Goal: Task Accomplishment & Management: Complete application form

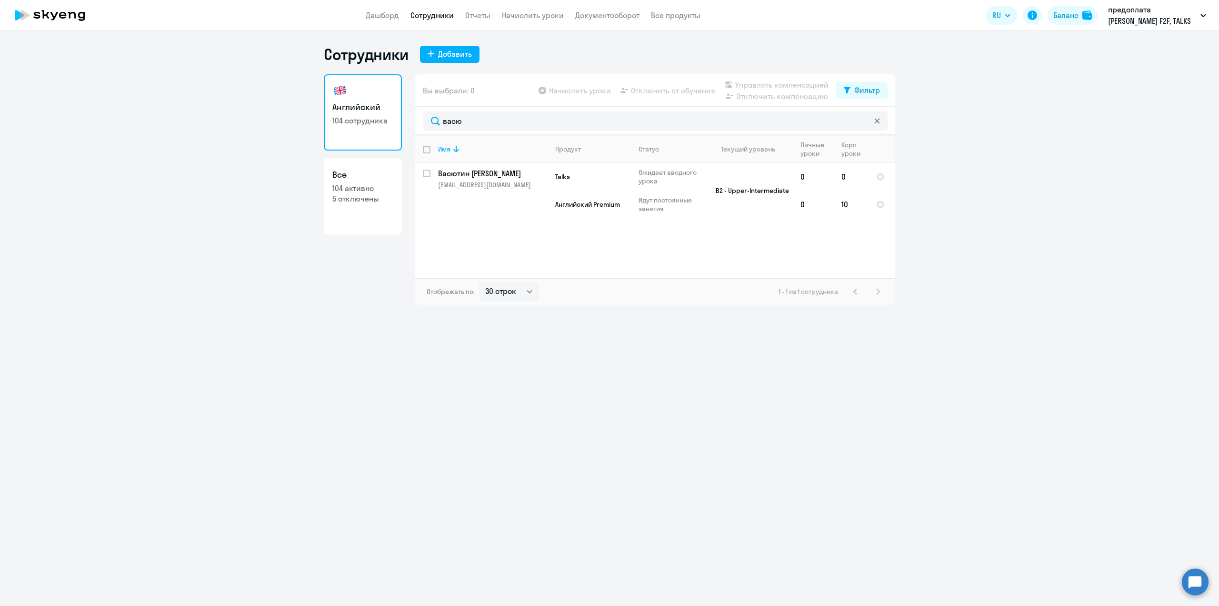
select select "30"
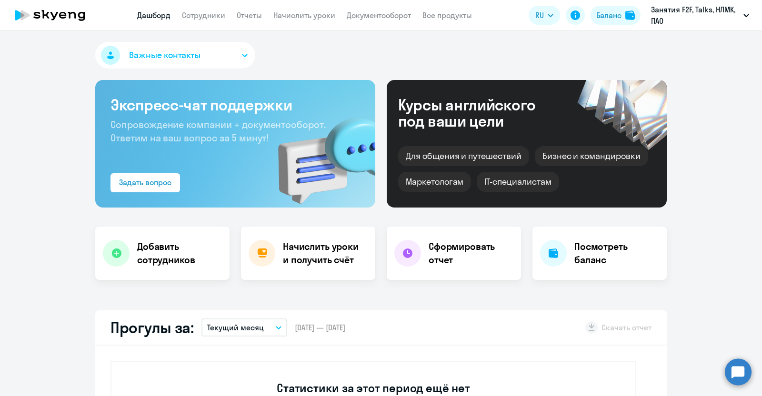
select select "30"
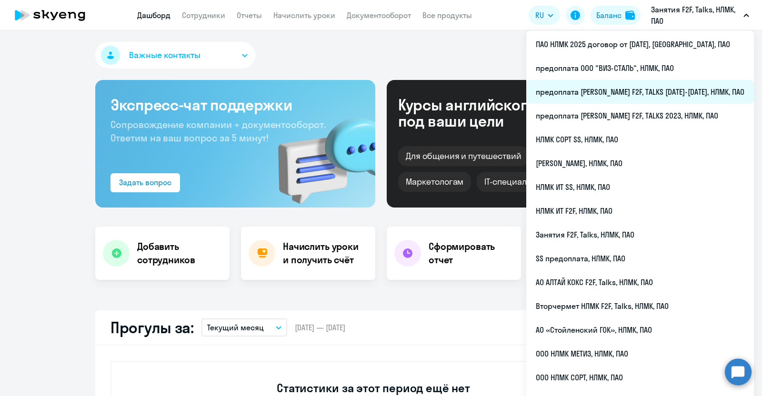
click at [674, 90] on li "предоплата [PERSON_NAME] F2F, TALKS [DATE]-[DATE], НЛМК, ПАО" at bounding box center [640, 92] width 228 height 24
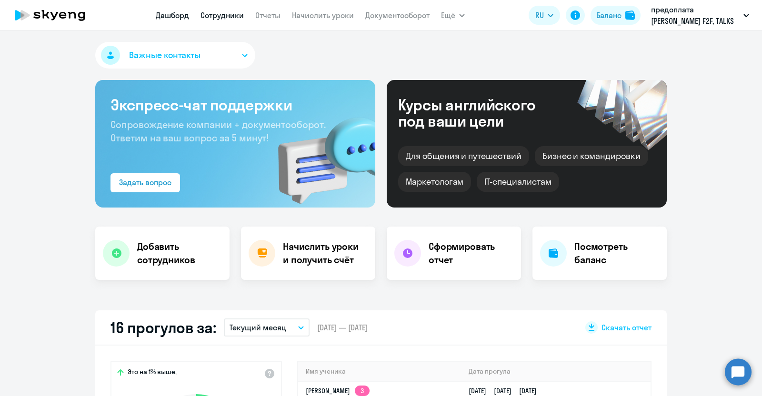
click at [236, 10] on link "Сотрудники" at bounding box center [222, 15] width 43 height 10
select select "30"
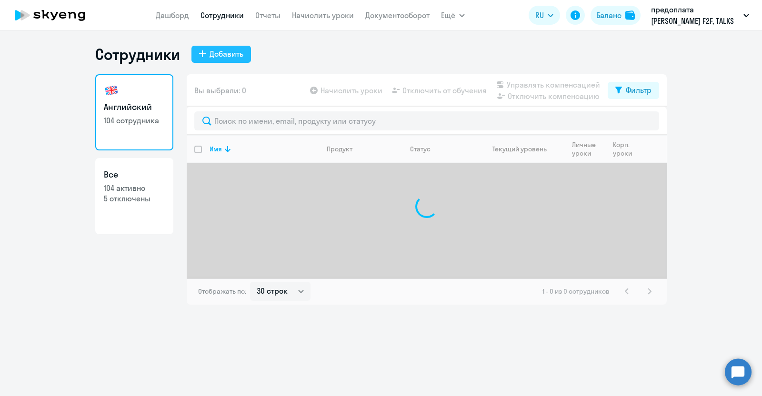
click at [202, 59] on button "Добавить" at bounding box center [221, 54] width 60 height 17
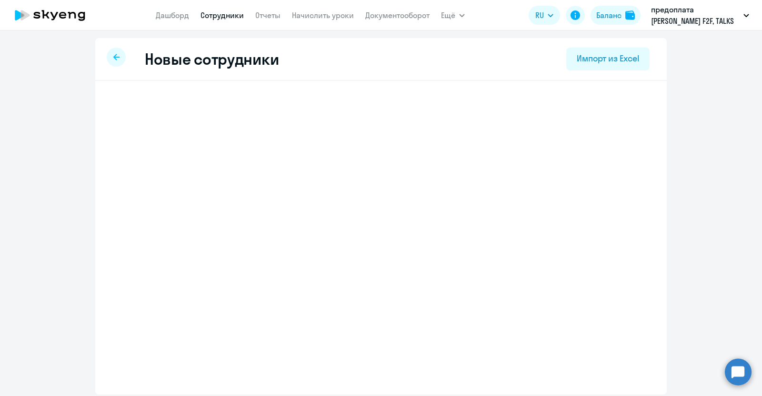
select select "english_adult_native_speaker"
select select "3"
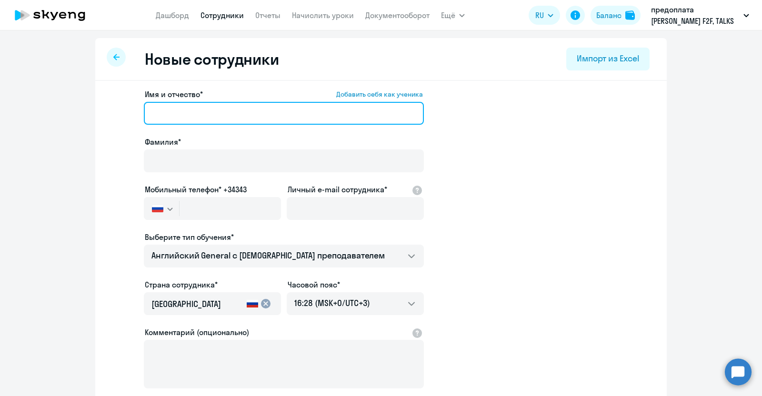
click at [176, 116] on input "Имя и отчество* Добавить себя как ученика" at bounding box center [284, 113] width 280 height 23
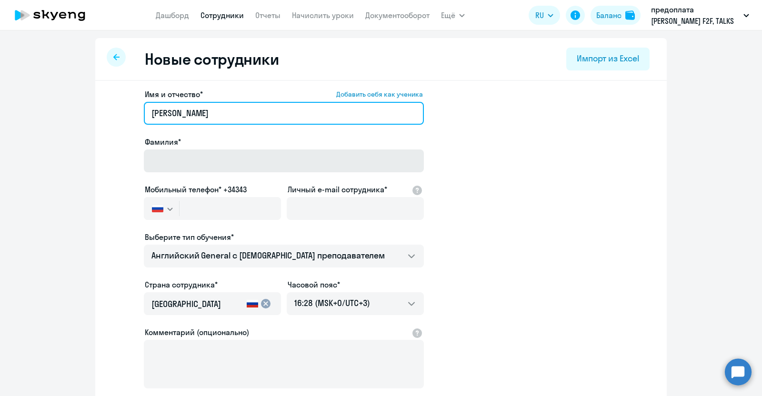
type input "[PERSON_NAME]"
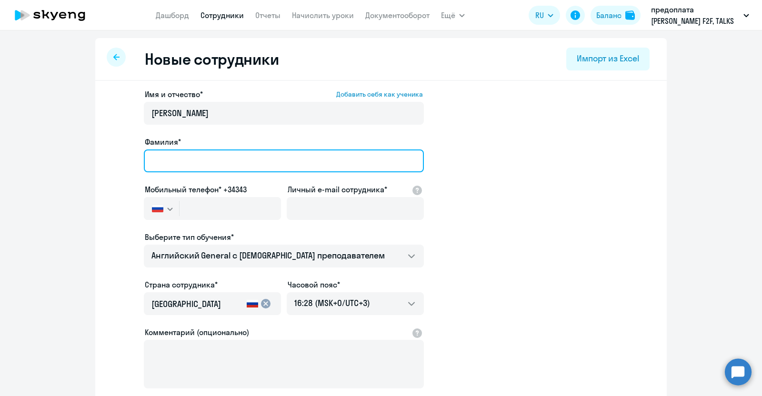
click at [204, 160] on input "Фамилия*" at bounding box center [284, 161] width 280 height 23
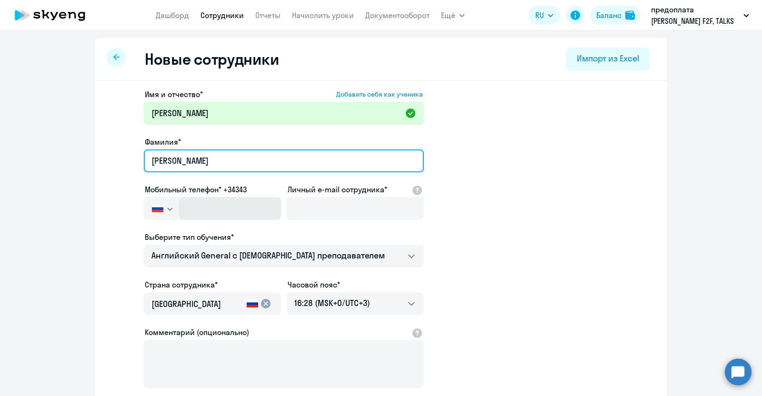
type input "[PERSON_NAME]"
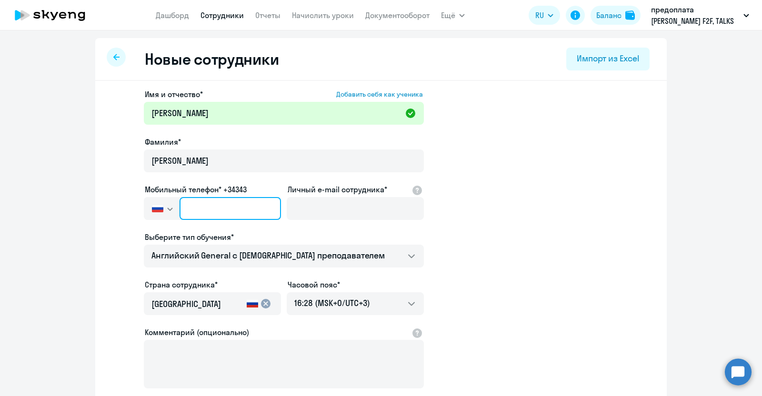
click at [246, 210] on input "text" at bounding box center [230, 208] width 101 height 23
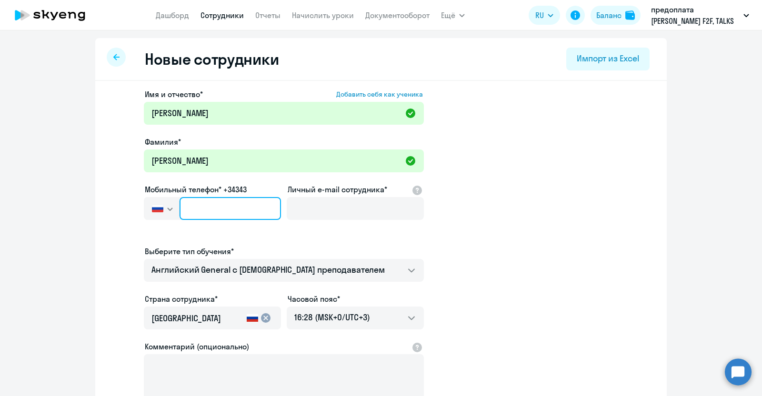
paste input "[PHONE_NUMBER]"
type input "[PHONE_NUMBER]"
drag, startPoint x: 264, startPoint y: 212, endPoint x: 167, endPoint y: 215, distance: 97.7
click at [167, 215] on div "[GEOGRAPHIC_DATA] +7 [GEOGRAPHIC_DATA] +7 [GEOGRAPHIC_DATA] +380 [GEOGRAPHIC_DA…" at bounding box center [212, 208] width 137 height 23
click at [200, 217] on input "text" at bounding box center [230, 208] width 101 height 23
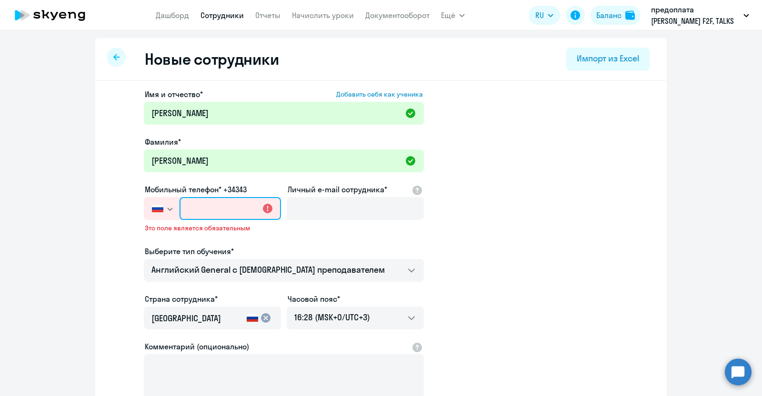
paste input "[PHONE_NUMBER]"
click at [233, 210] on input "[PHONE_NUMBER]" at bounding box center [230, 208] width 101 height 23
click at [222, 211] on input "[PHONE_NUMBER]" at bounding box center [230, 208] width 101 height 23
click at [206, 211] on input "[PHONE_NUMBER]" at bounding box center [230, 208] width 101 height 23
click at [208, 210] on input "[PHONE_NUMBER]" at bounding box center [230, 208] width 101 height 23
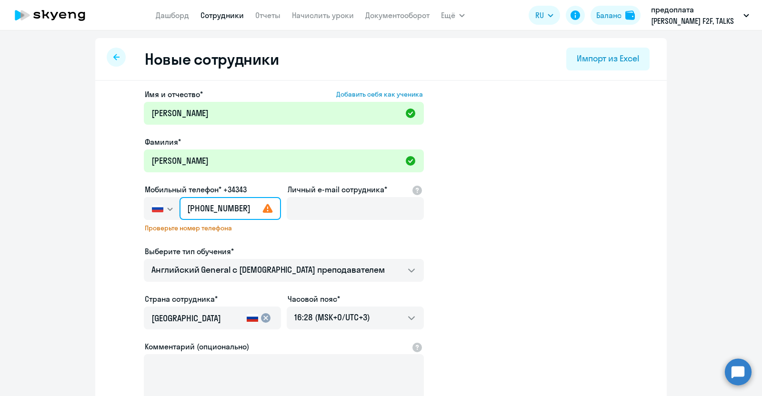
type input "[PHONE_NUMBER]"
click at [252, 234] on div "Проверьте номер телефона" at bounding box center [212, 231] width 137 height 14
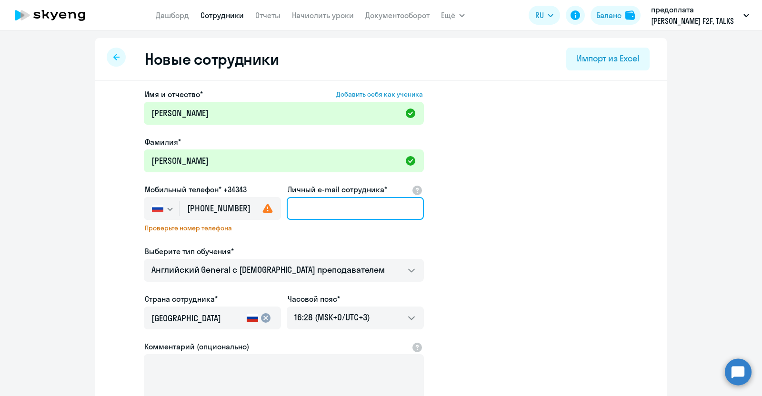
click at [312, 209] on input "Личный e-mail сотрудника*" at bounding box center [355, 208] width 137 height 23
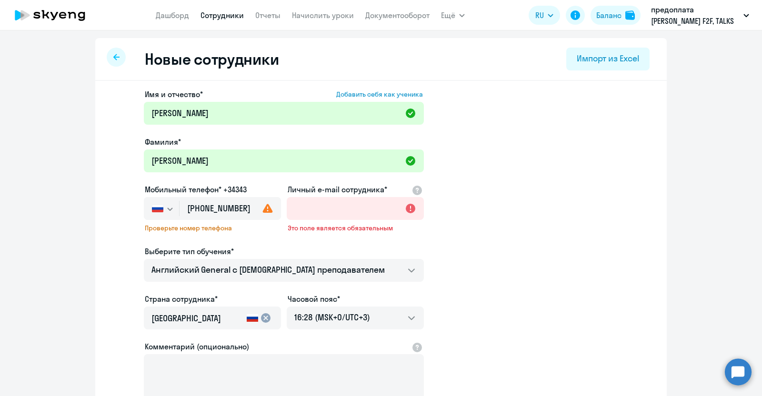
click at [263, 211] on icon at bounding box center [267, 208] width 11 height 11
click at [307, 210] on input "Личный e-mail сотрудника*" at bounding box center [355, 208] width 137 height 23
click at [241, 208] on input "[PHONE_NUMBER]" at bounding box center [230, 208] width 101 height 23
drag, startPoint x: 245, startPoint y: 209, endPoint x: 177, endPoint y: 204, distance: 68.8
click at [180, 204] on input "[PHONE_NUMBER]" at bounding box center [230, 208] width 101 height 23
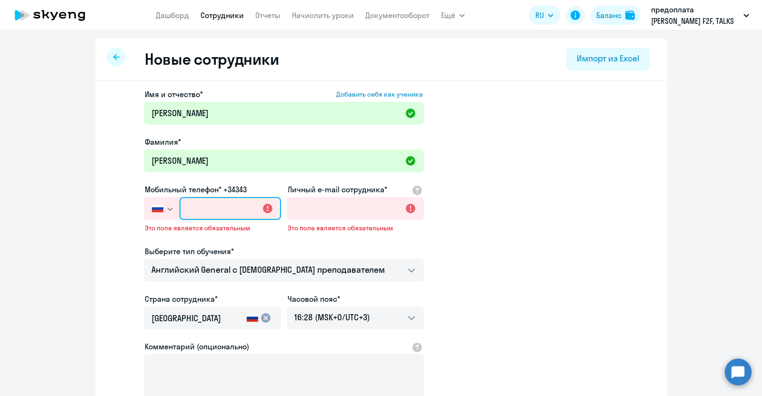
paste input "[PHONE_NUMBER]"
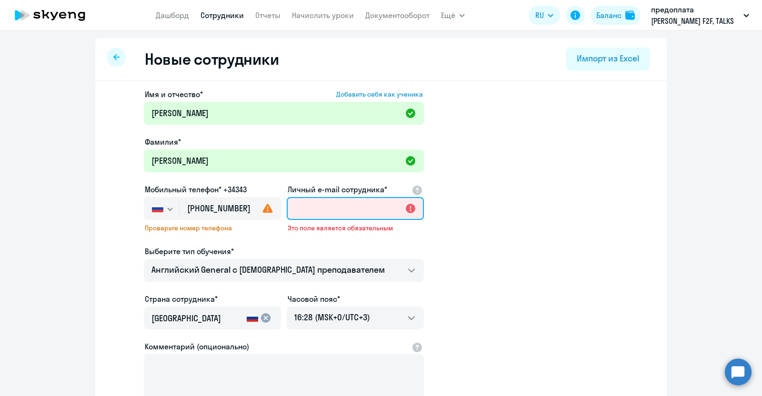
click at [330, 213] on input "Личный e-mail сотрудника*" at bounding box center [355, 208] width 137 height 23
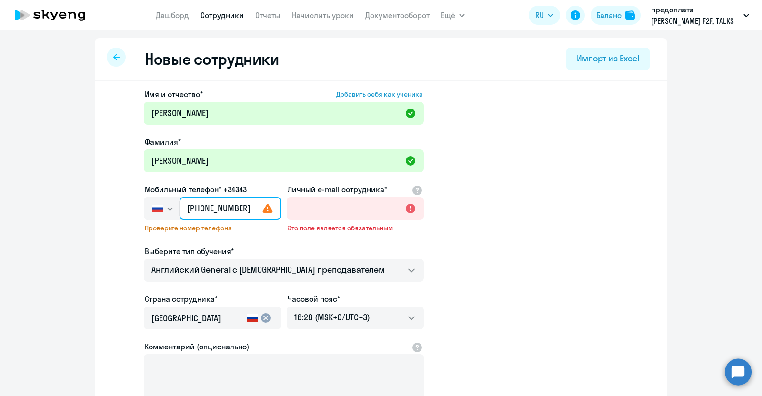
click at [233, 213] on input "[PHONE_NUMBER]" at bounding box center [230, 208] width 101 height 23
click at [222, 211] on input "[PHONE_NUMBER]" at bounding box center [230, 208] width 101 height 23
type input "[PHONE_NUMBER]"
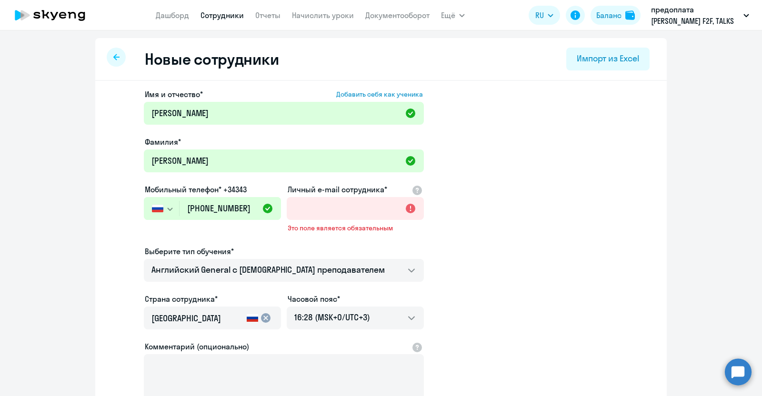
click at [257, 233] on div "Имя и отчество* Добавить себя как ученика [PERSON_NAME]* [PERSON_NAME] Мобильны…" at bounding box center [284, 266] width 280 height 354
click at [307, 213] on input "Личный e-mail сотрудника*" at bounding box center [355, 208] width 137 height 23
click at [327, 211] on input "Личный e-mail сотрудника*" at bounding box center [355, 208] width 137 height 23
paste input "[EMAIL_ADDRESS][DOMAIN_NAME]"
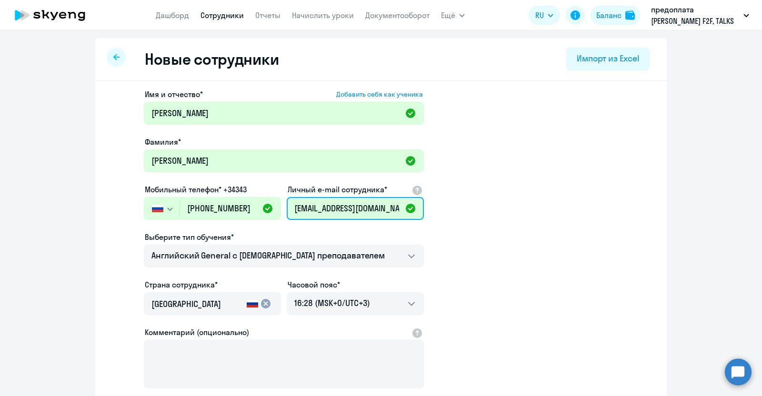
scroll to position [0, 2]
type input "[EMAIL_ADDRESS][DOMAIN_NAME]"
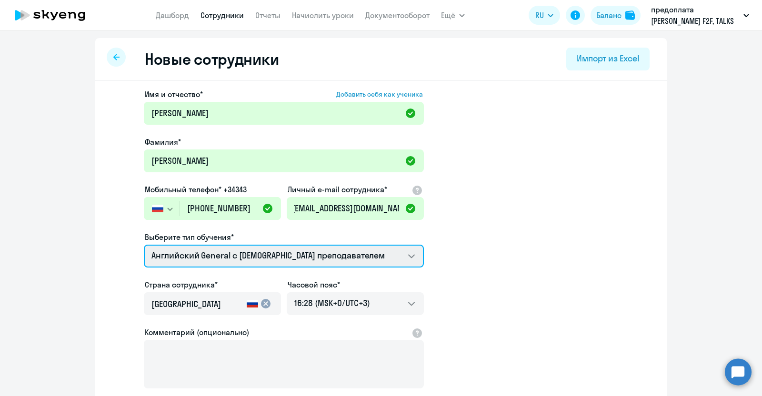
scroll to position [0, 0]
click at [368, 263] on select "Английский General с [DEMOGRAPHIC_DATA] преподавателем Talks 15 минутные разгов…" at bounding box center [284, 256] width 280 height 23
select select "english_adult_not_native_speaker_premium"
click at [144, 245] on select "Английский General с [DEMOGRAPHIC_DATA] преподавателем Talks 15 минутные разгов…" at bounding box center [284, 256] width 280 height 23
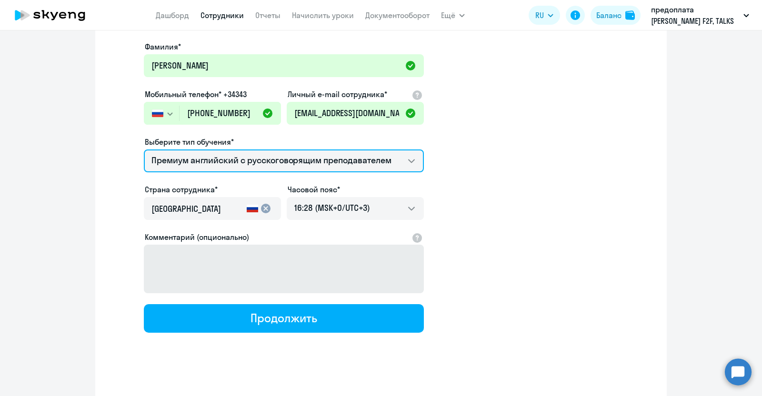
scroll to position [102, 0]
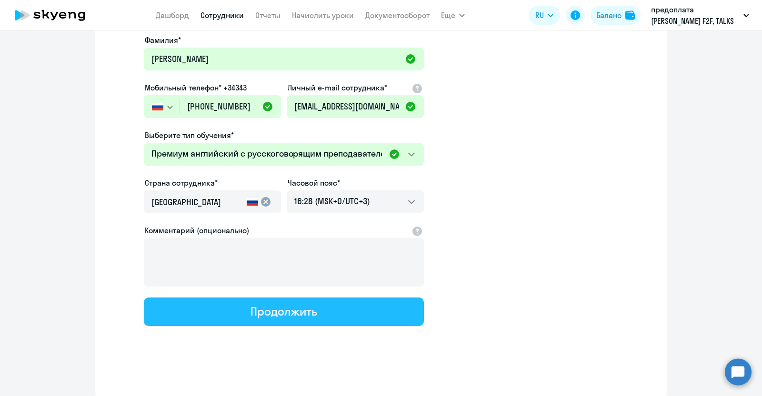
click at [297, 310] on div "Продолжить" at bounding box center [284, 311] width 66 height 15
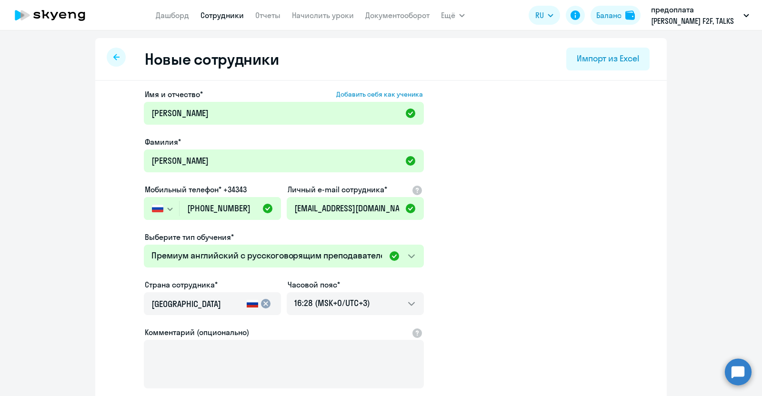
select select "english_adult_not_native_speaker_premium"
select select "3"
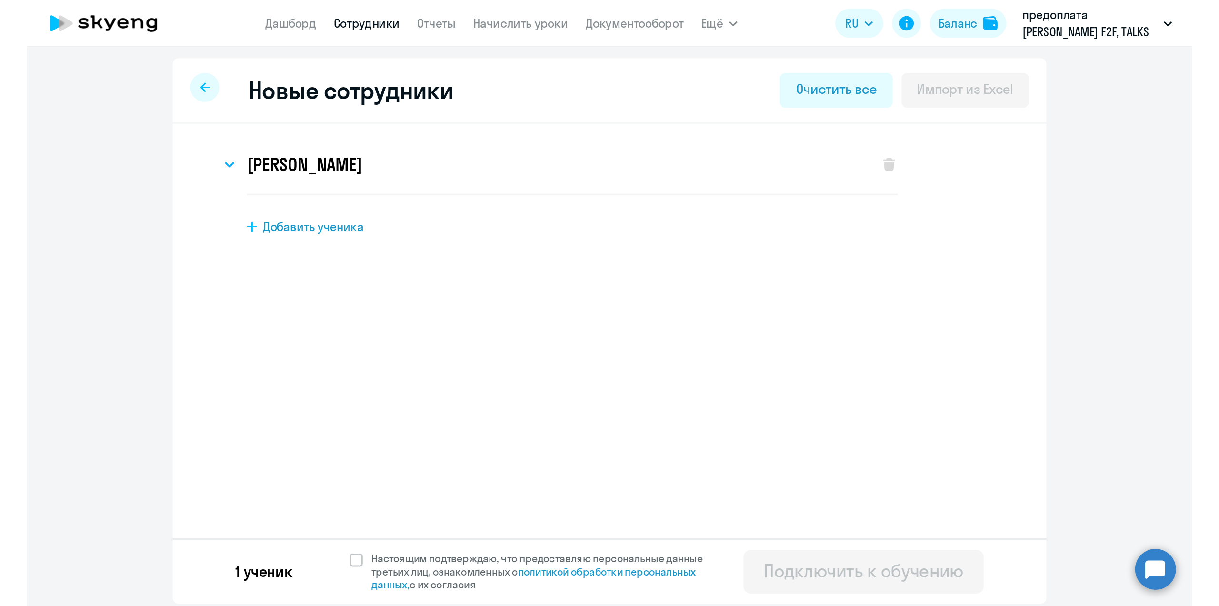
scroll to position [0, 0]
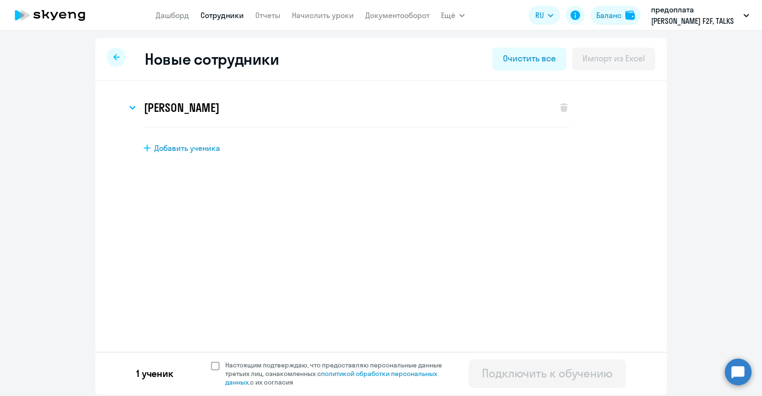
click at [220, 367] on span "Настоящим подтверждаю, что предоставляю персональные данные третьих лиц, ознако…" at bounding box center [337, 374] width 234 height 26
click at [211, 361] on input "Настоящим подтверждаю, что предоставляю персональные данные третьих лиц, ознако…" at bounding box center [211, 361] width 0 height 0
checkbox input "true"
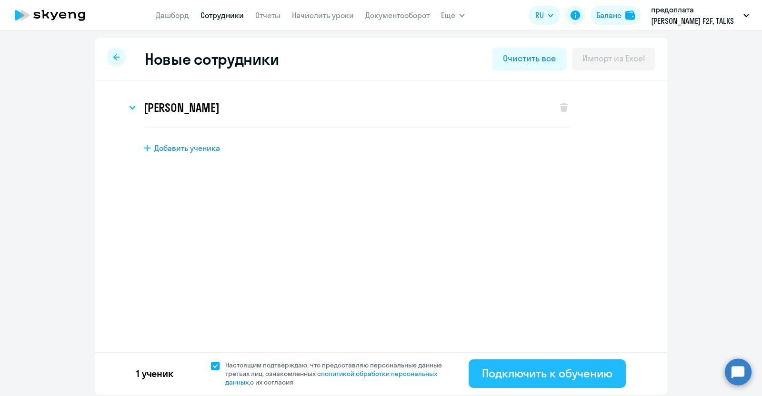
click at [567, 376] on div "Подключить к обучению" at bounding box center [547, 373] width 131 height 15
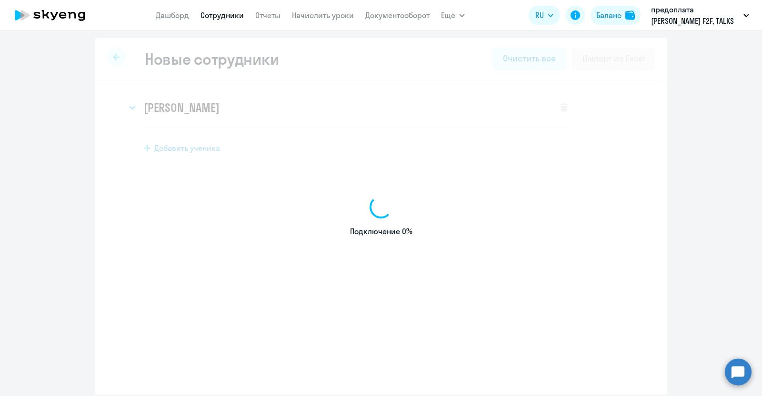
select select "english_adult_native_speaker"
select select "3"
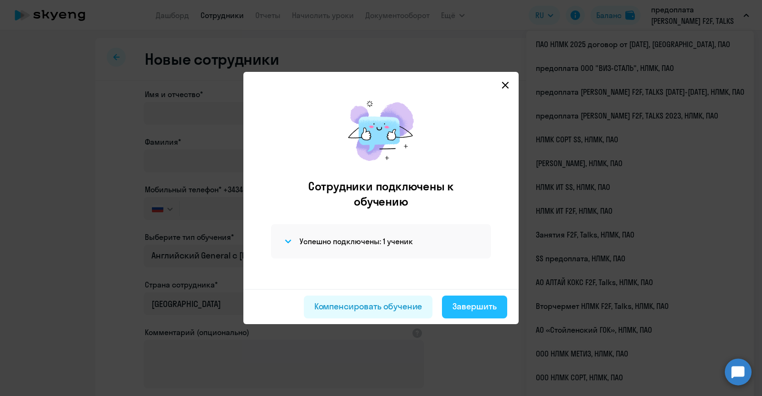
click at [477, 311] on div "Завершить" at bounding box center [475, 307] width 44 height 12
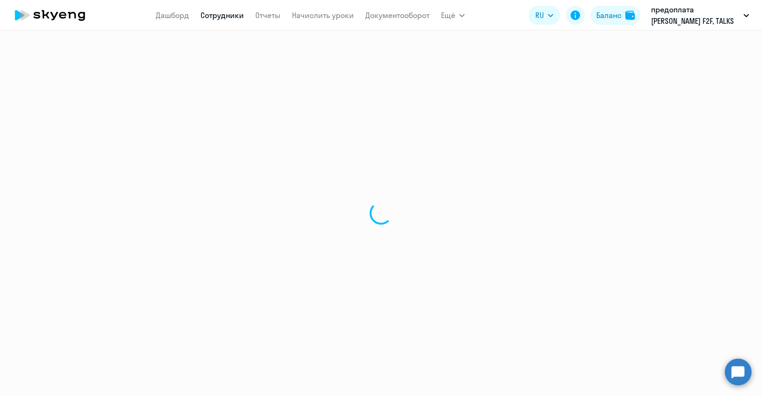
select select "30"
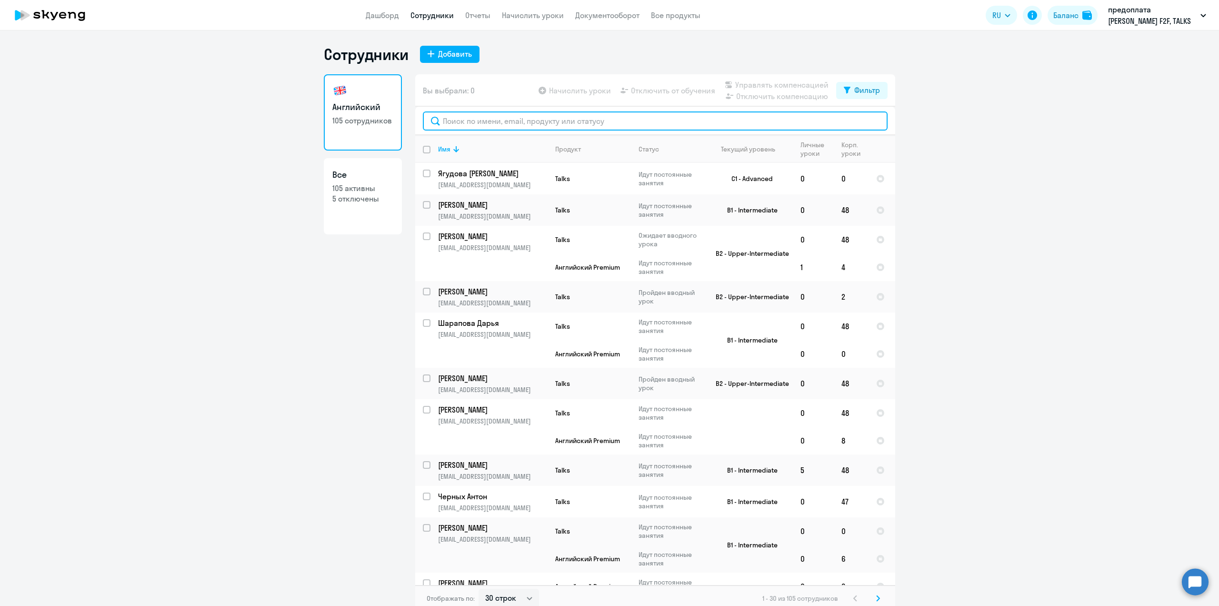
click at [446, 126] on input "text" at bounding box center [655, 120] width 465 height 19
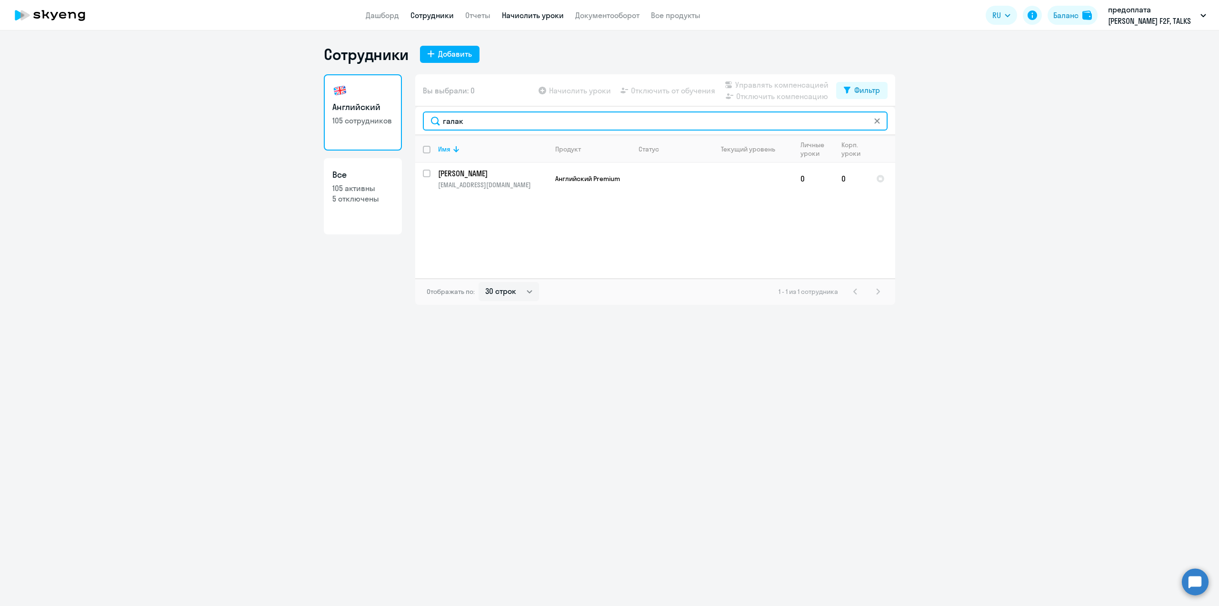
type input "галак"
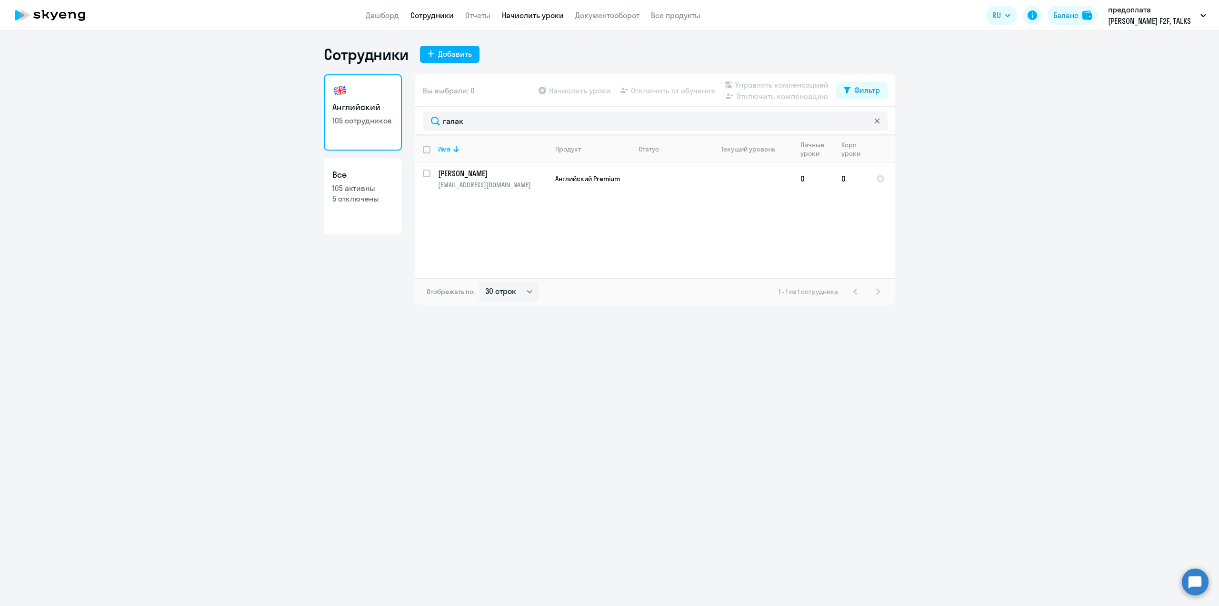
click at [533, 11] on link "Начислить уроки" at bounding box center [533, 15] width 62 height 10
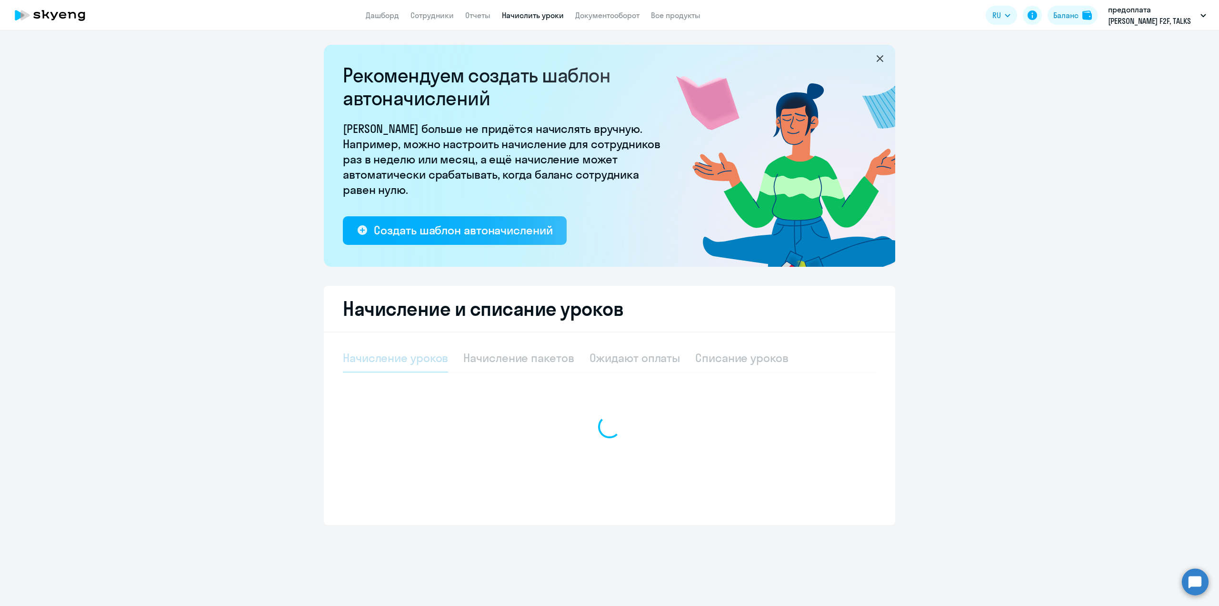
select select "10"
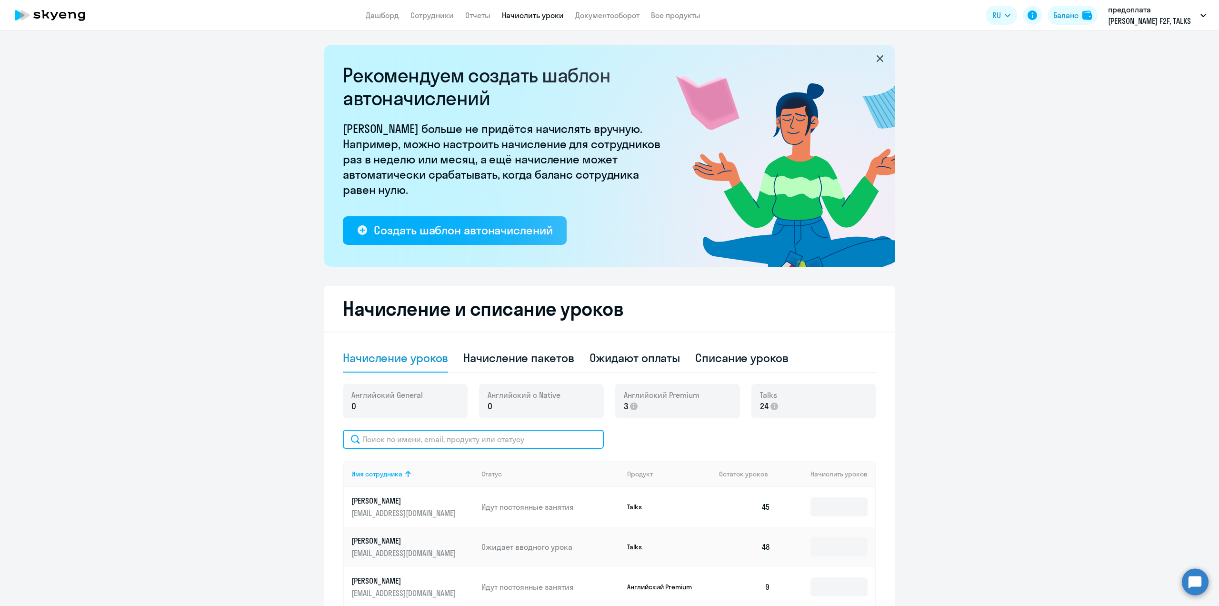
click at [402, 396] on input "text" at bounding box center [473, 439] width 261 height 19
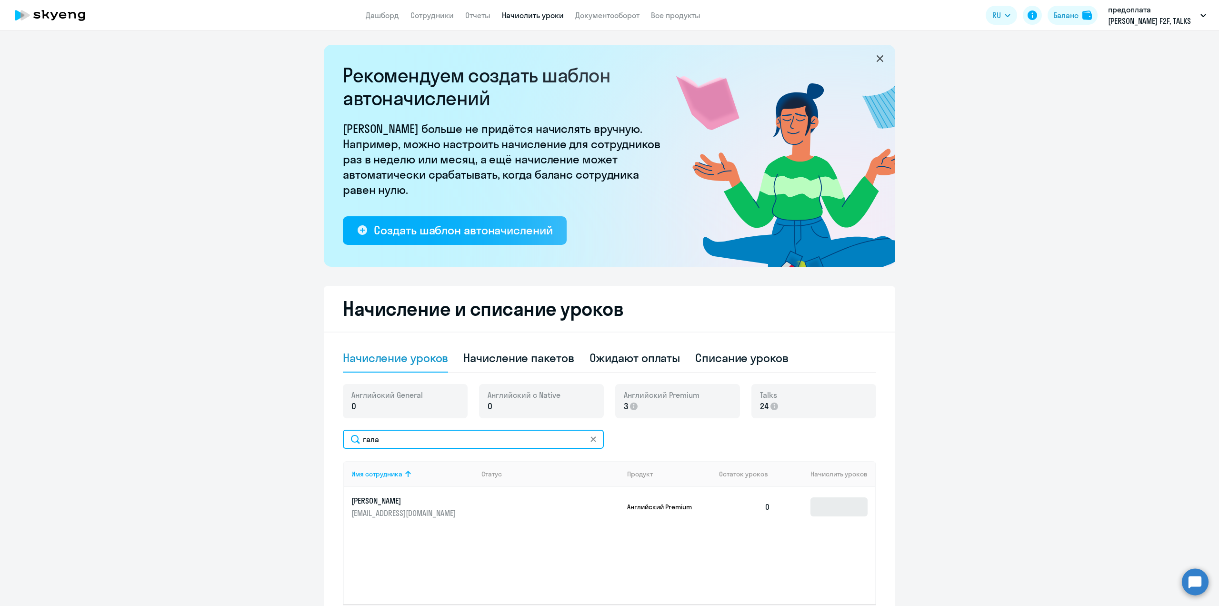
type input "гала"
click at [762, 396] on input at bounding box center [839, 506] width 57 height 19
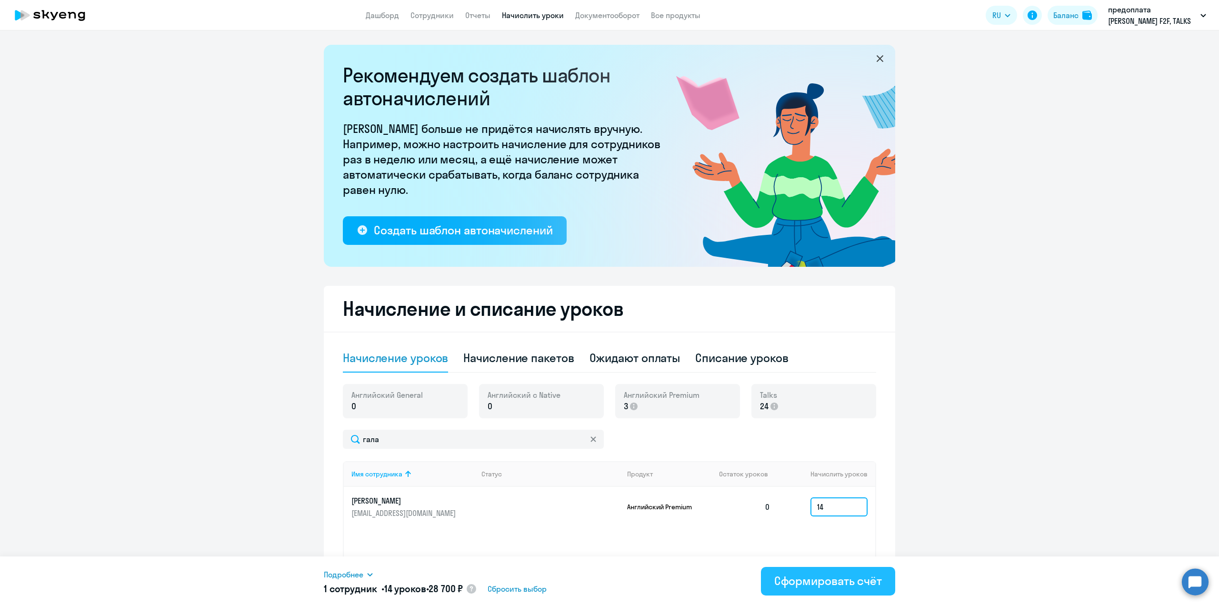
type input "14"
click at [762, 396] on div "Сформировать счёт" at bounding box center [829, 580] width 108 height 15
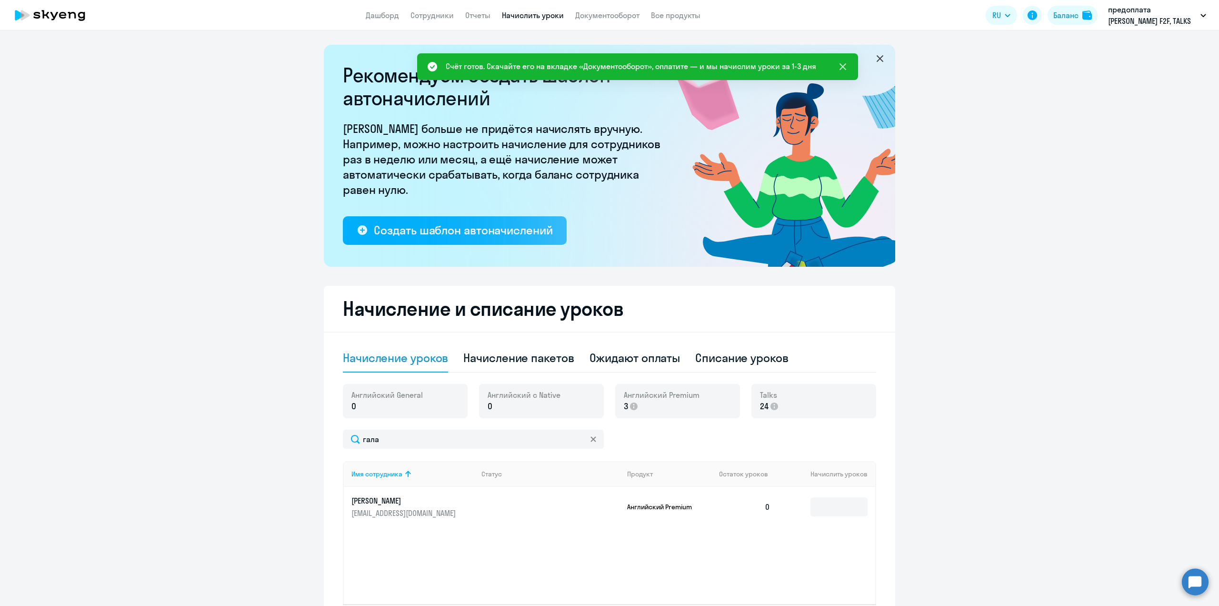
click at [762, 70] on icon at bounding box center [842, 66] width 11 height 11
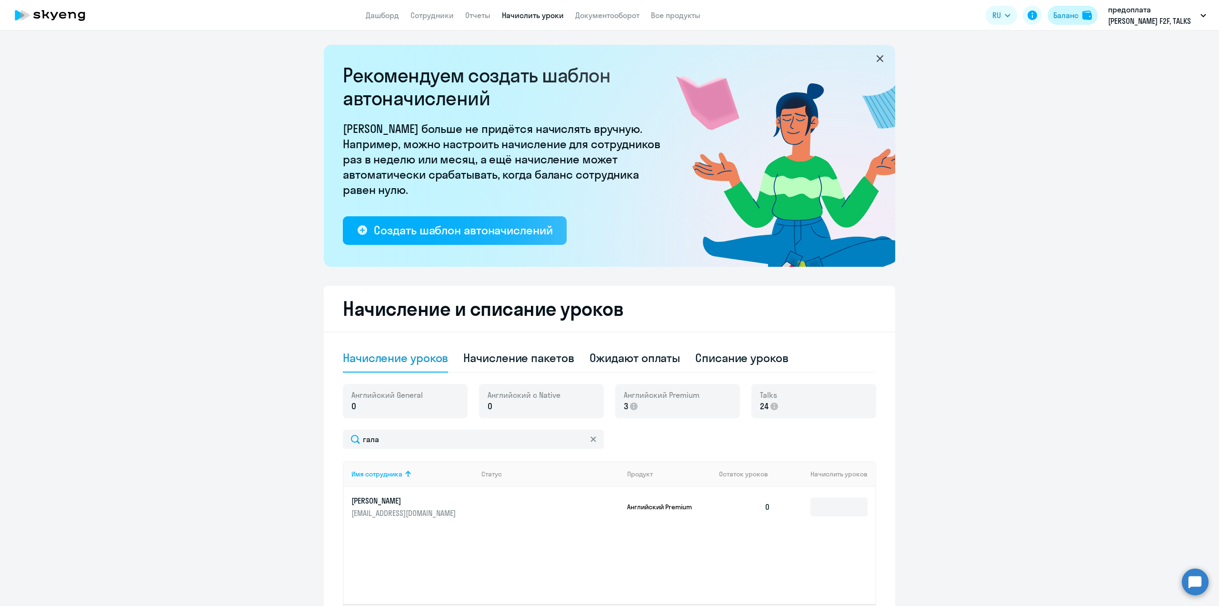
click at [762, 18] on div "Баланс" at bounding box center [1066, 15] width 25 height 11
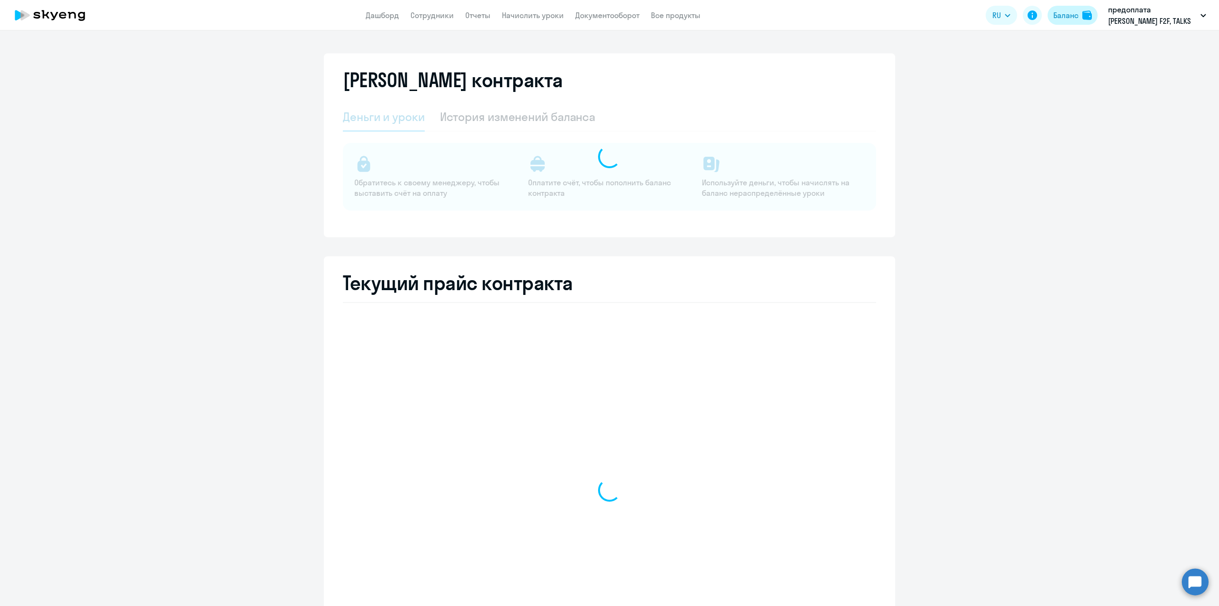
select select "english_adult_native_speaker"
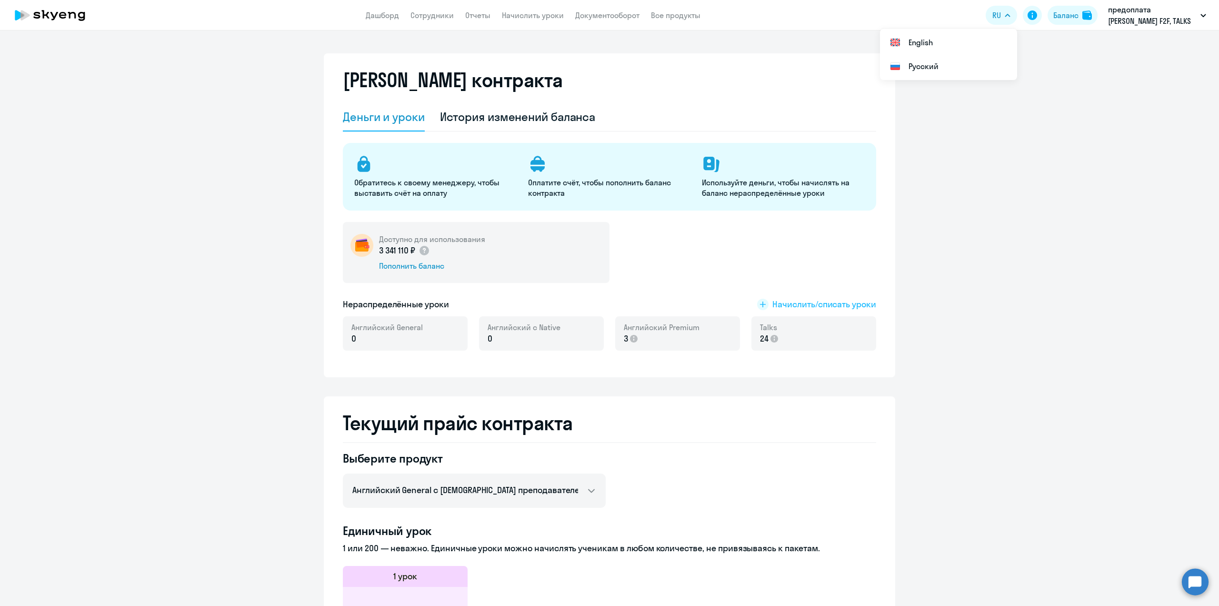
click at [762, 307] on span "Начислить/списать уроки" at bounding box center [825, 304] width 104 height 12
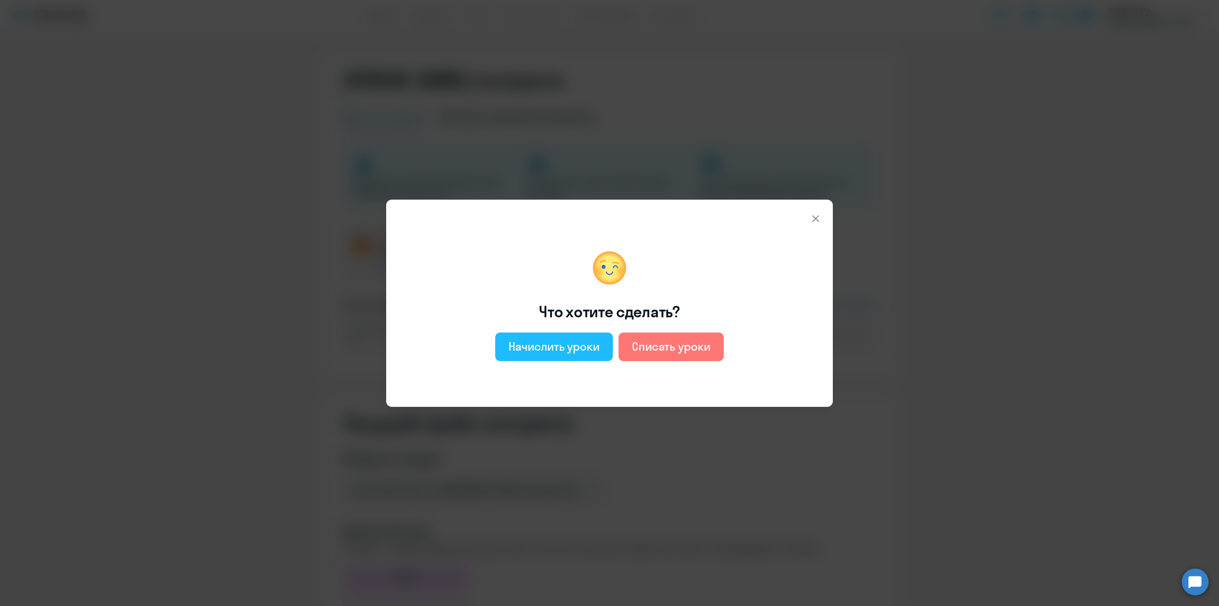
click at [572, 354] on button "Начислить уроки" at bounding box center [554, 347] width 118 height 29
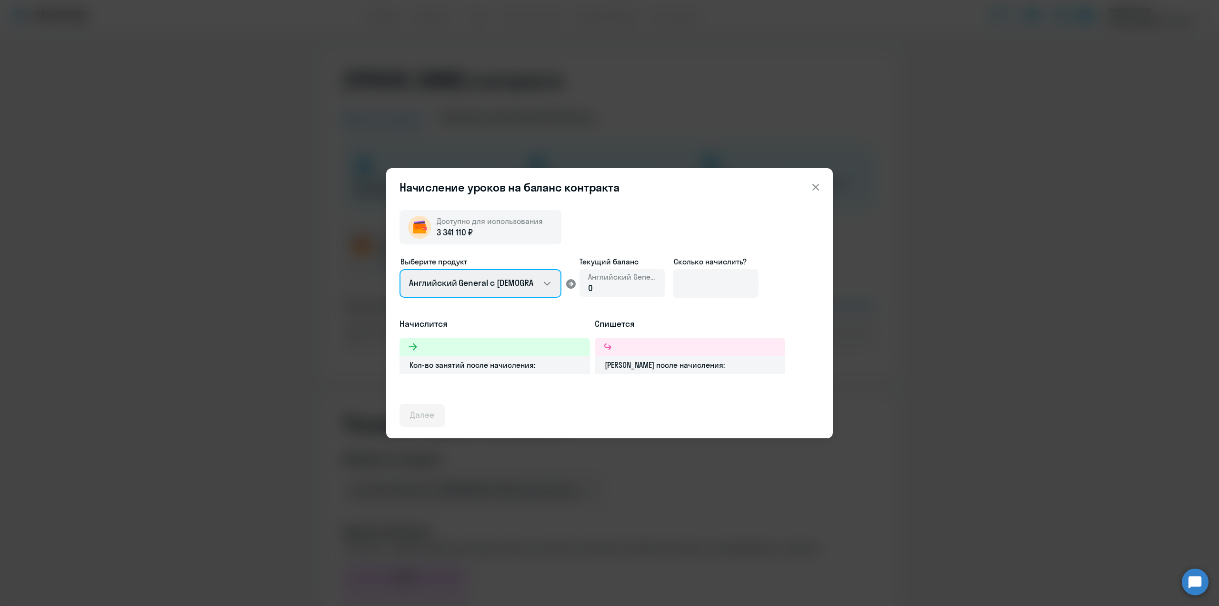
click at [552, 285] on select "Английский General с [DEMOGRAPHIC_DATA] преподавателем Английский General с [DE…" at bounding box center [481, 283] width 162 height 29
select select "english_adult_not_native_speaker_premium"
click at [400, 269] on select "Английский General с [DEMOGRAPHIC_DATA] преподавателем Английский General с [DE…" at bounding box center [481, 283] width 162 height 29
click at [697, 290] on input at bounding box center [716, 283] width 86 height 29
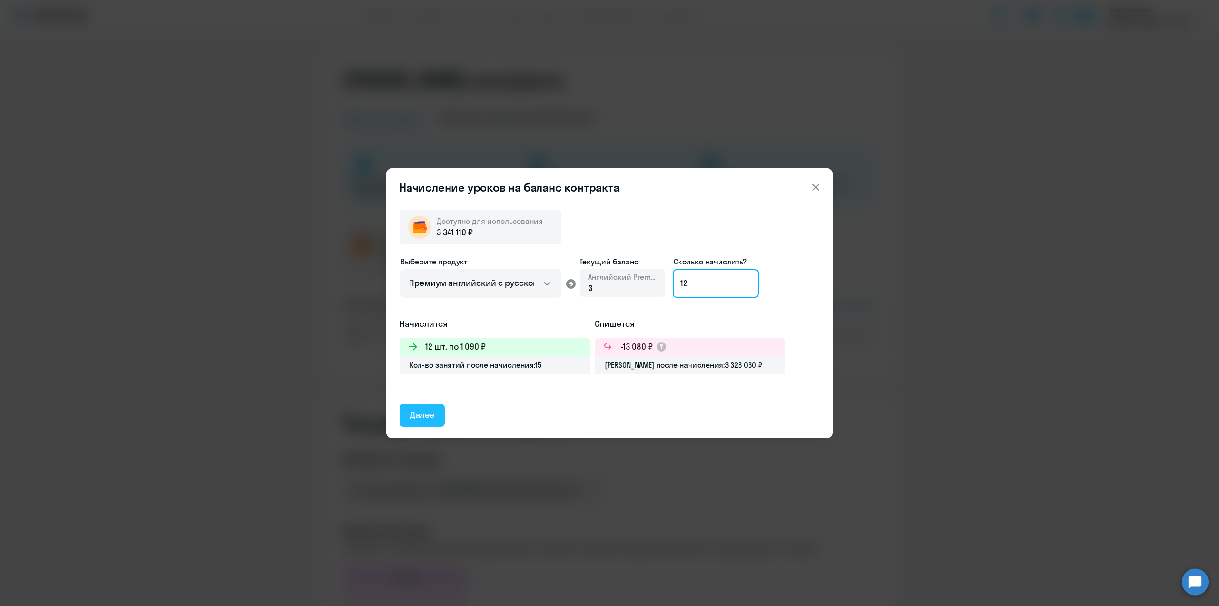
type input "12"
click at [426, 396] on div "Далее" at bounding box center [422, 415] width 24 height 12
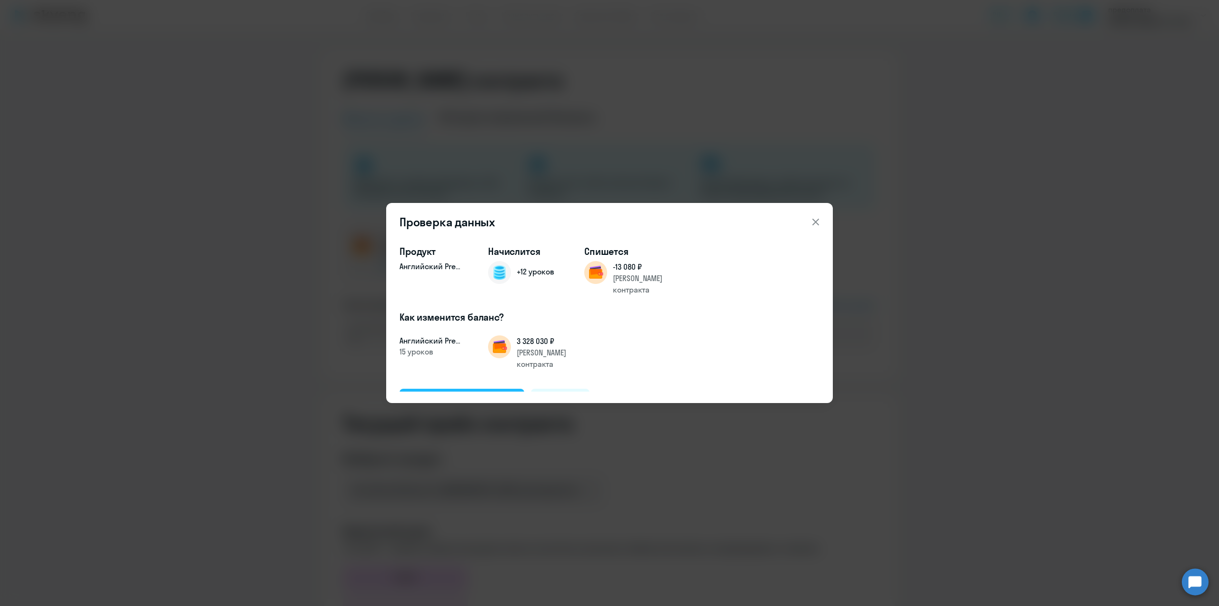
click at [434, 393] on div "Подтвердить и начислить" at bounding box center [462, 399] width 104 height 12
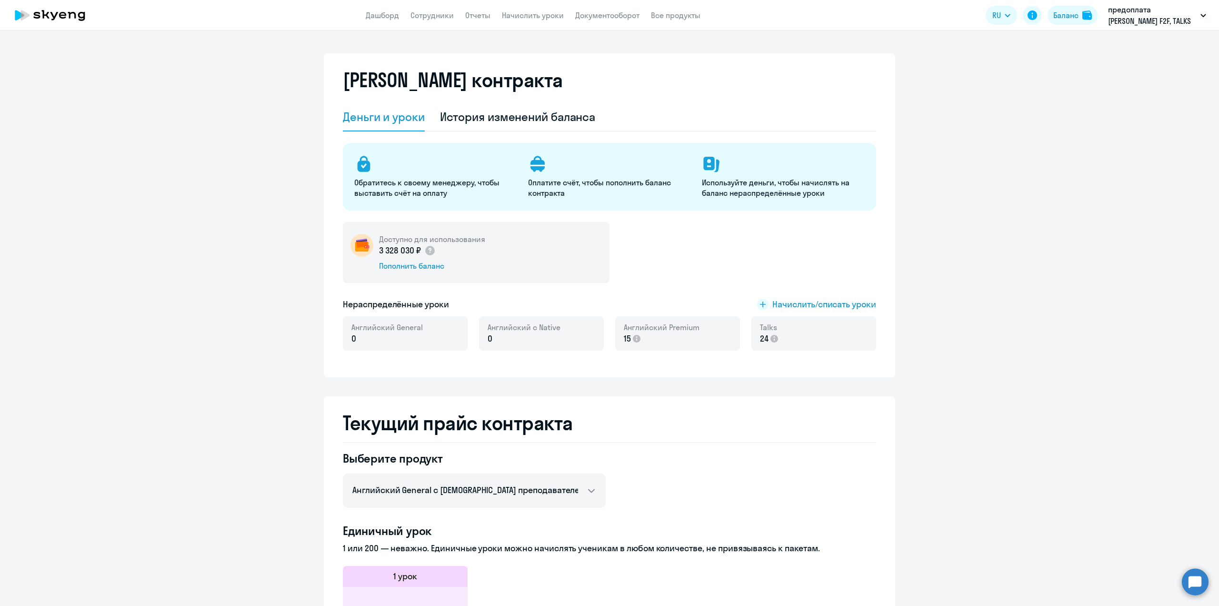
click at [530, 20] on app-menu-item-link "Начислить уроки" at bounding box center [533, 16] width 62 height 12
click at [533, 13] on link "Начислить уроки" at bounding box center [533, 15] width 62 height 10
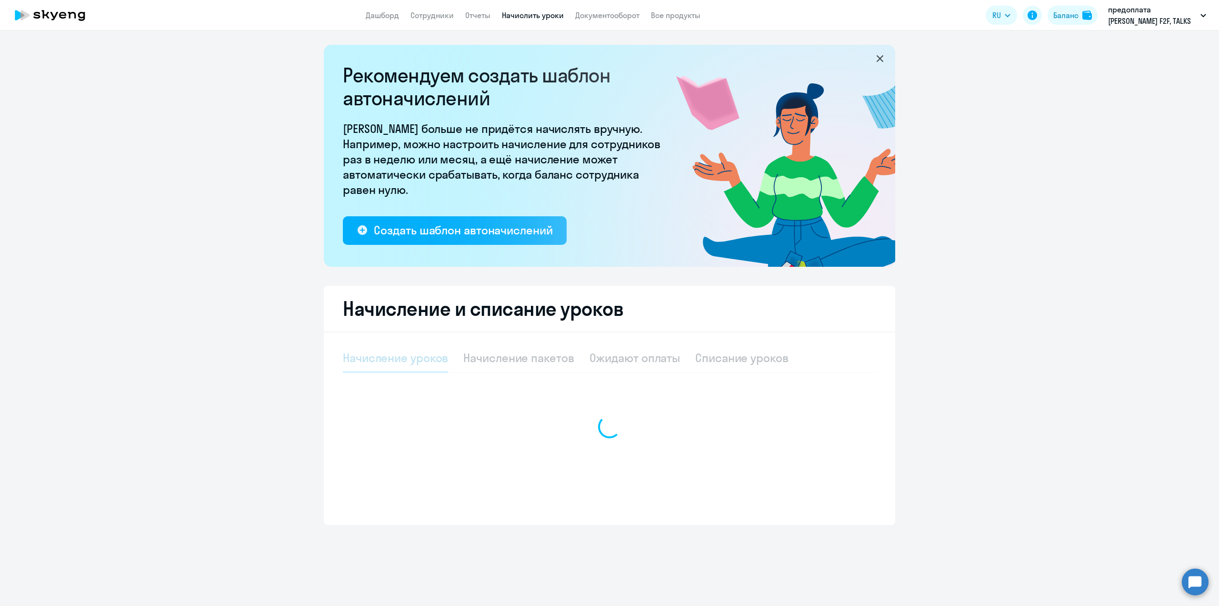
select select "10"
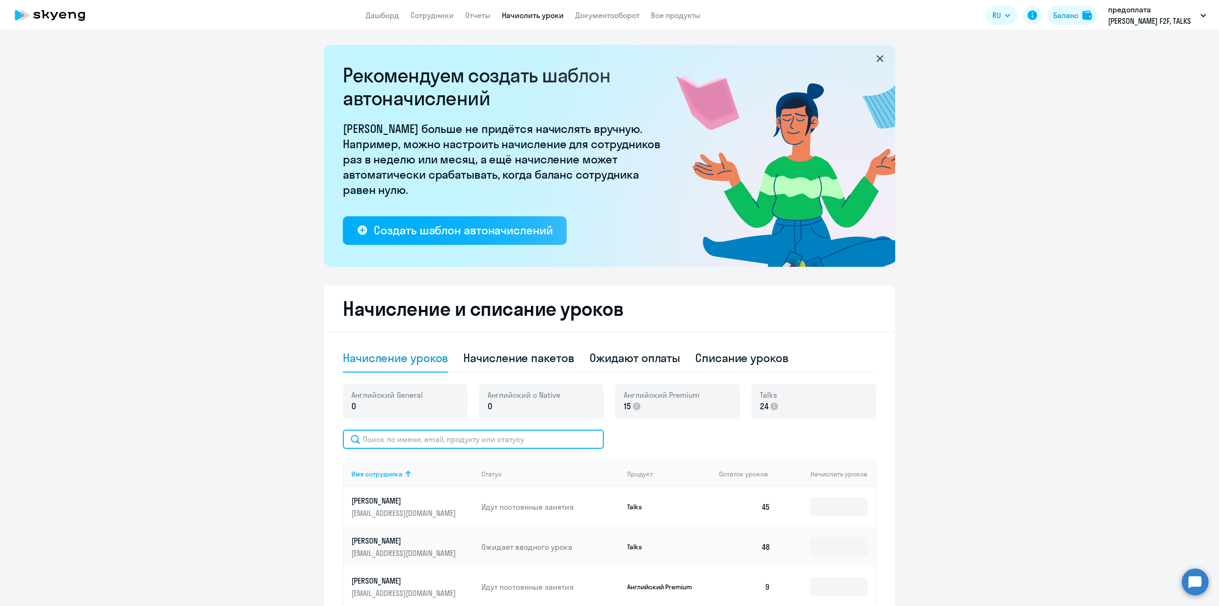
click at [407, 396] on input "text" at bounding box center [473, 439] width 261 height 19
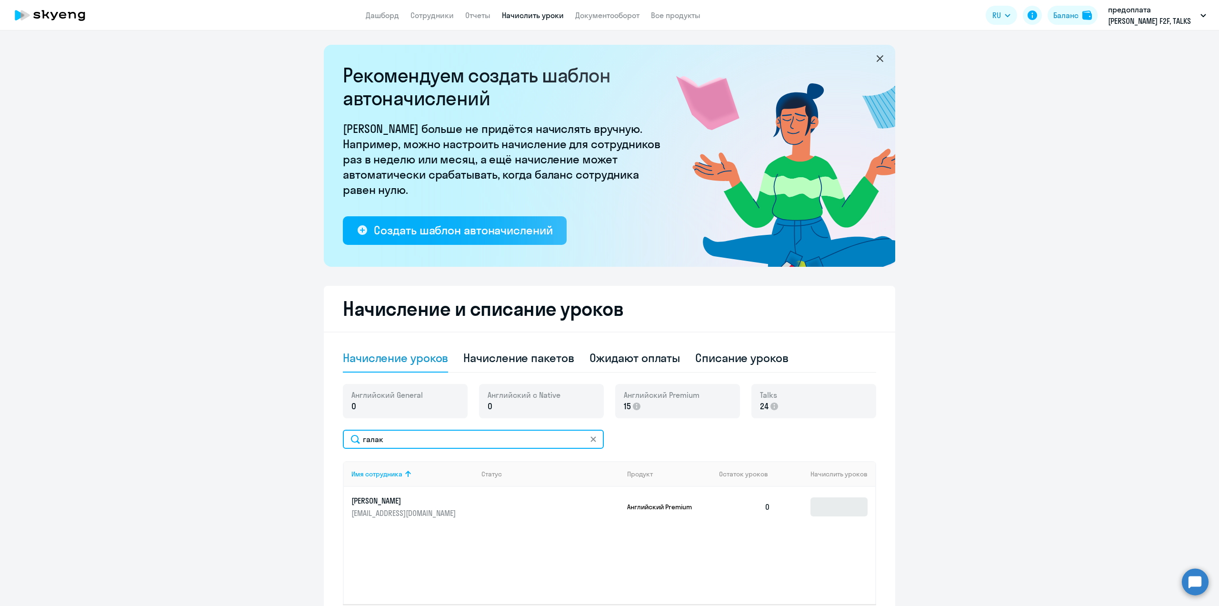
type input "галак"
click at [762, 396] on input at bounding box center [839, 506] width 57 height 19
click at [762, 15] on button "Баланс" at bounding box center [1073, 15] width 50 height 19
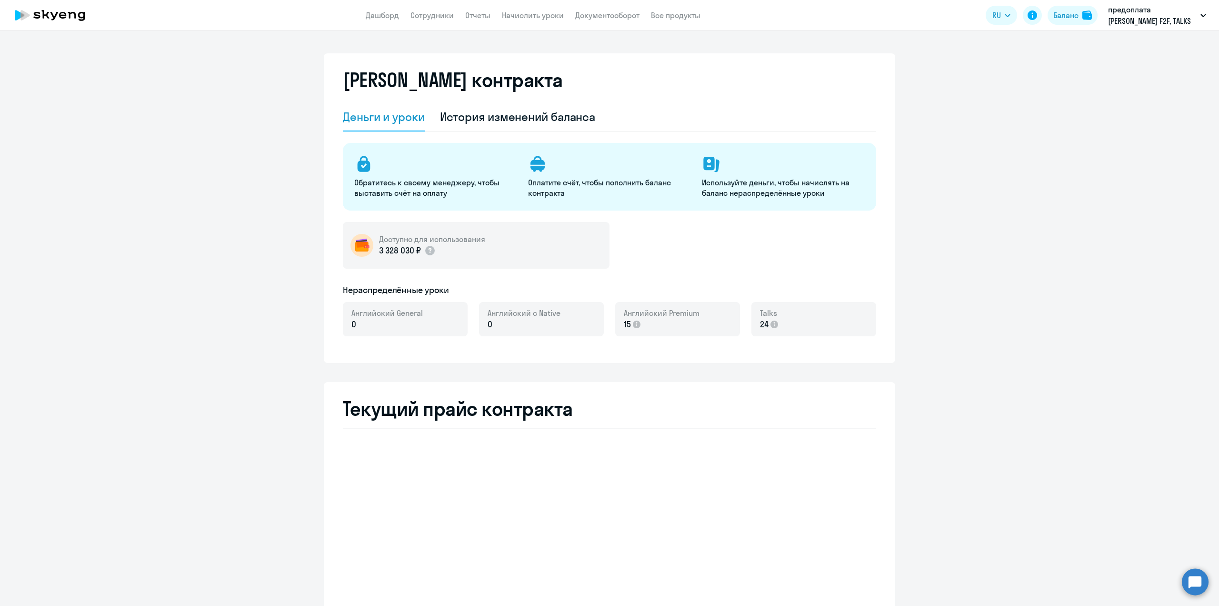
select select "english_adult_native_speaker"
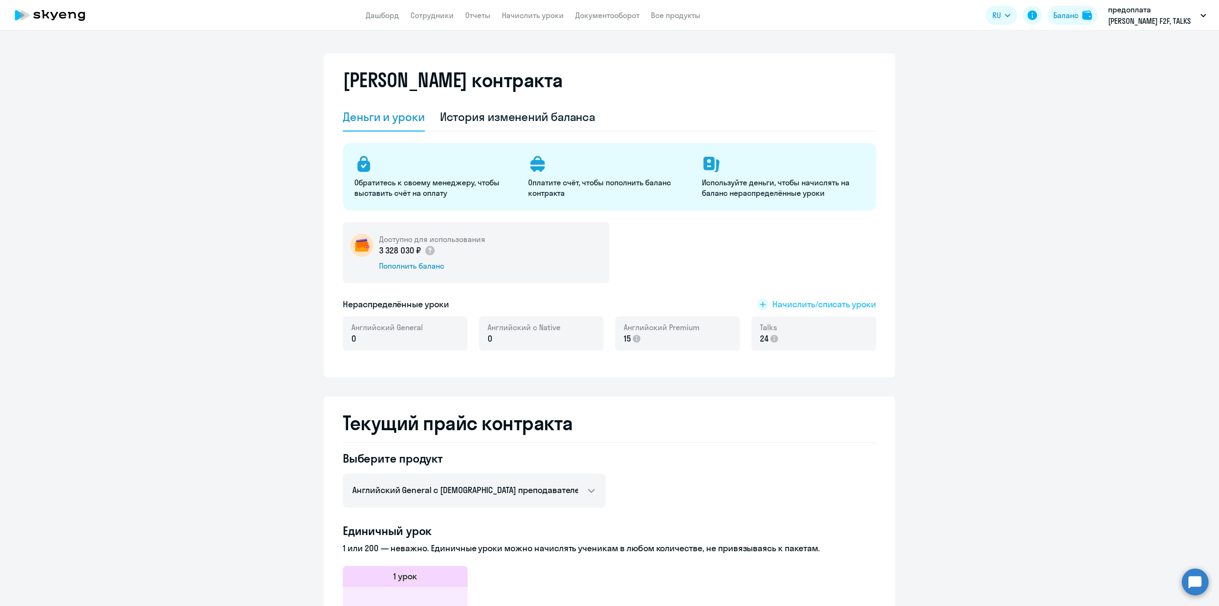
click at [762, 302] on span "Начислить/списать уроки" at bounding box center [825, 304] width 104 height 12
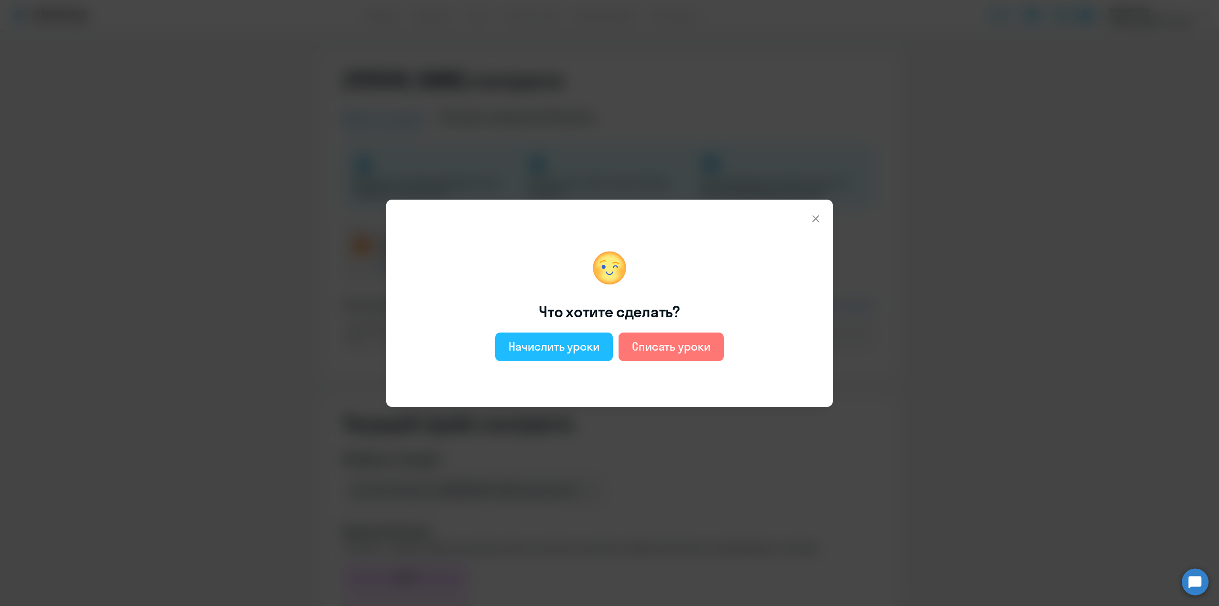
click at [565, 347] on div "Начислить уроки" at bounding box center [554, 346] width 91 height 15
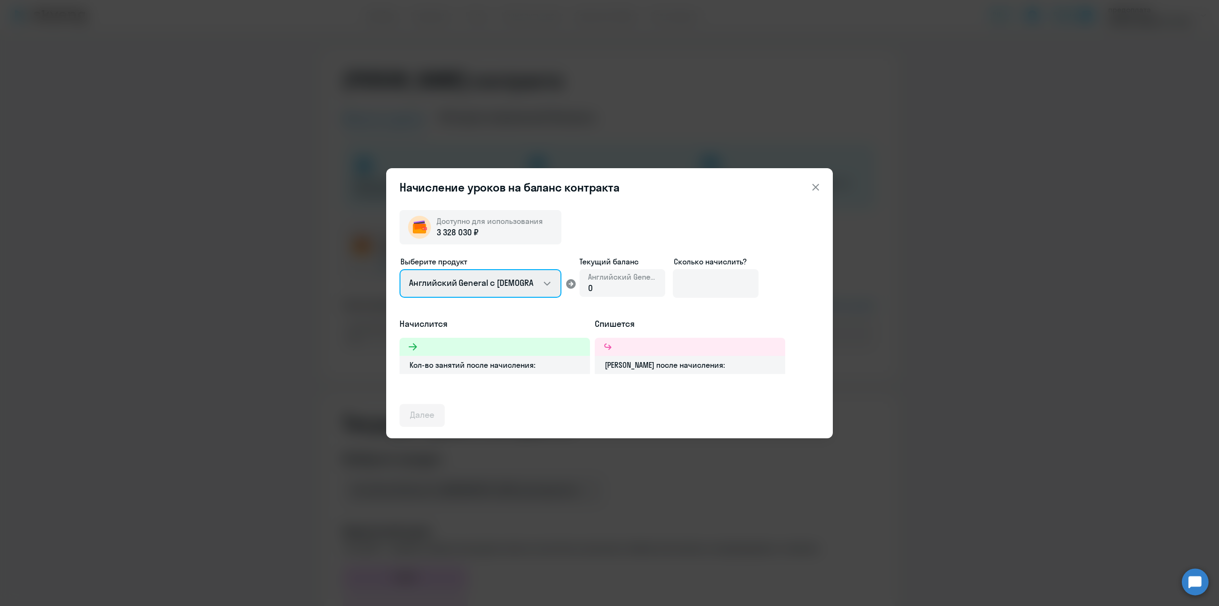
drag, startPoint x: 548, startPoint y: 282, endPoint x: 542, endPoint y: 287, distance: 7.8
click at [548, 282] on select "Английский General с [DEMOGRAPHIC_DATA] преподавателем Английский General с [DE…" at bounding box center [481, 283] width 162 height 29
select select "english_adult_not_native_speaker_premium"
click at [400, 269] on select "Английский General с [DEMOGRAPHIC_DATA] преподавателем Английский General с [DE…" at bounding box center [481, 283] width 162 height 29
click at [695, 290] on input at bounding box center [716, 283] width 86 height 29
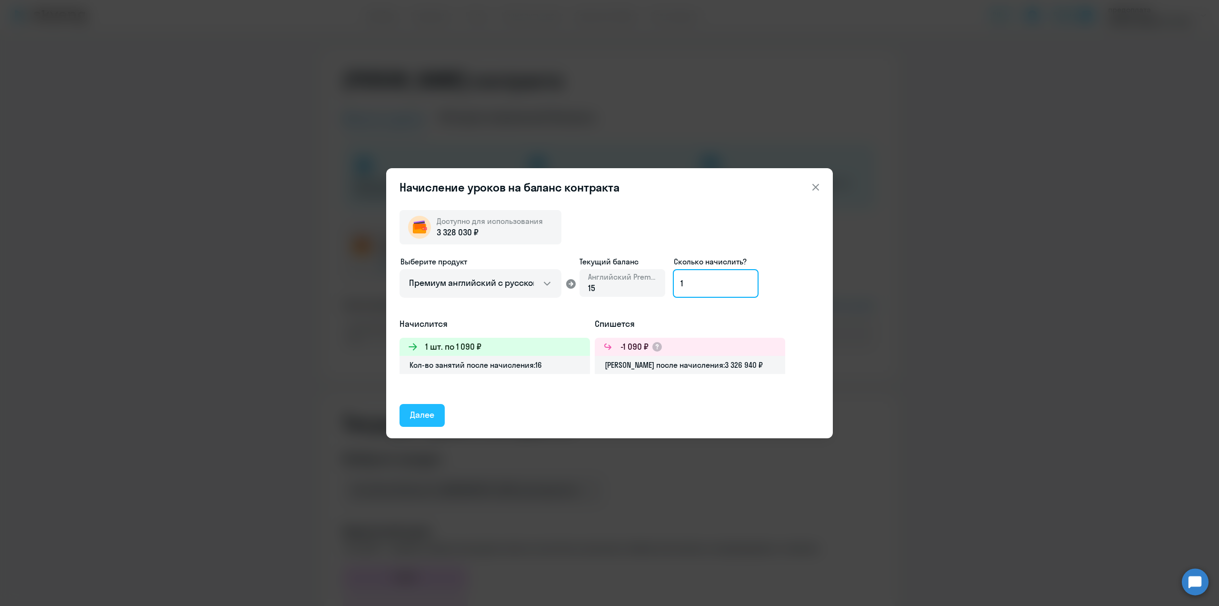
type input "1"
click at [429, 396] on div "Далее" at bounding box center [422, 415] width 24 height 12
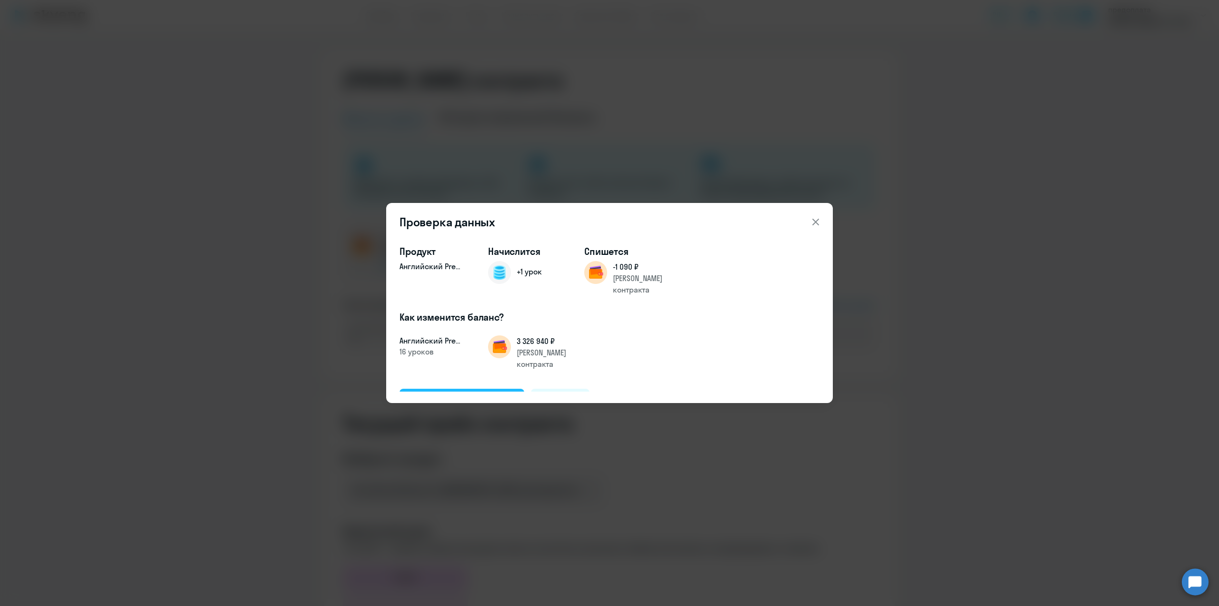
click at [473, 393] on div "Подтвердить и начислить" at bounding box center [462, 399] width 104 height 12
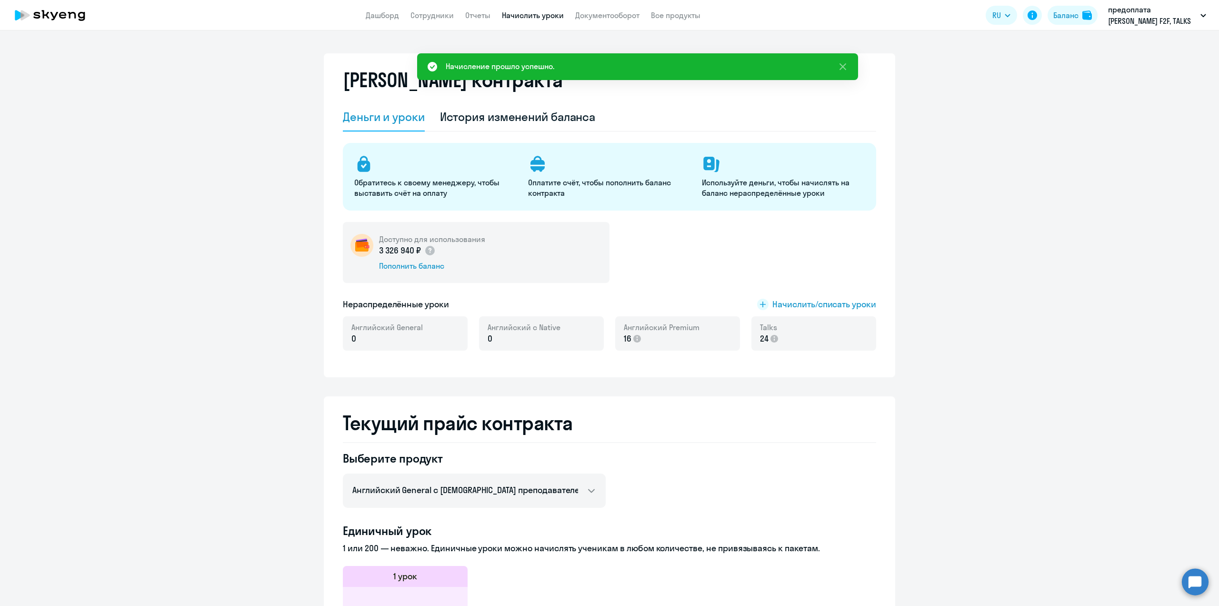
click at [534, 10] on link "Начислить уроки" at bounding box center [533, 15] width 62 height 10
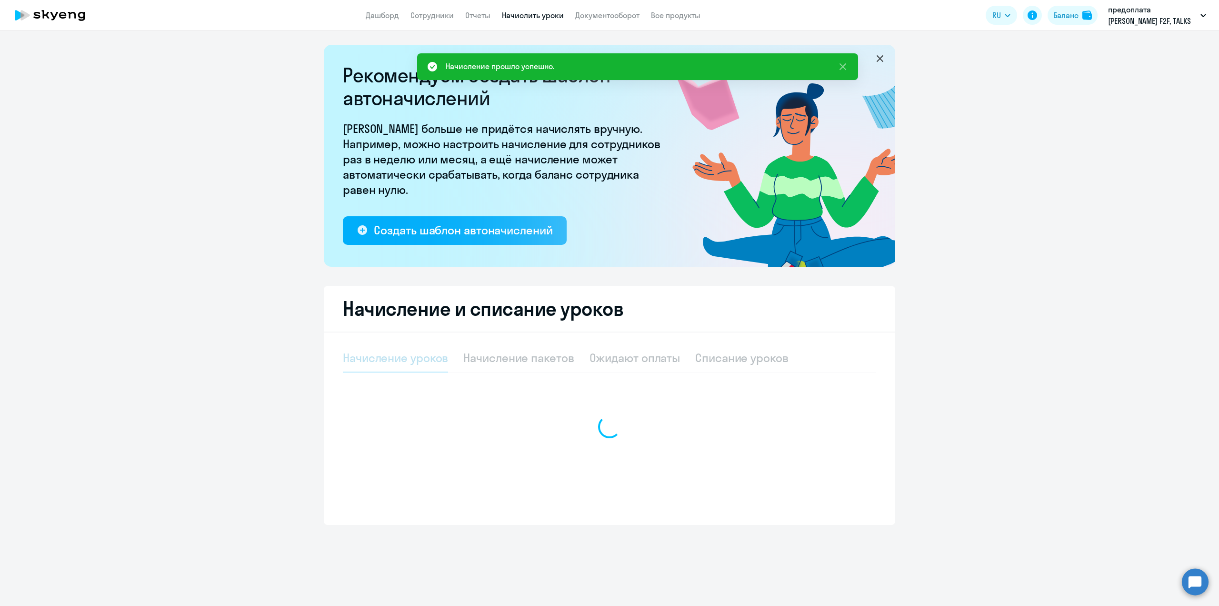
select select "10"
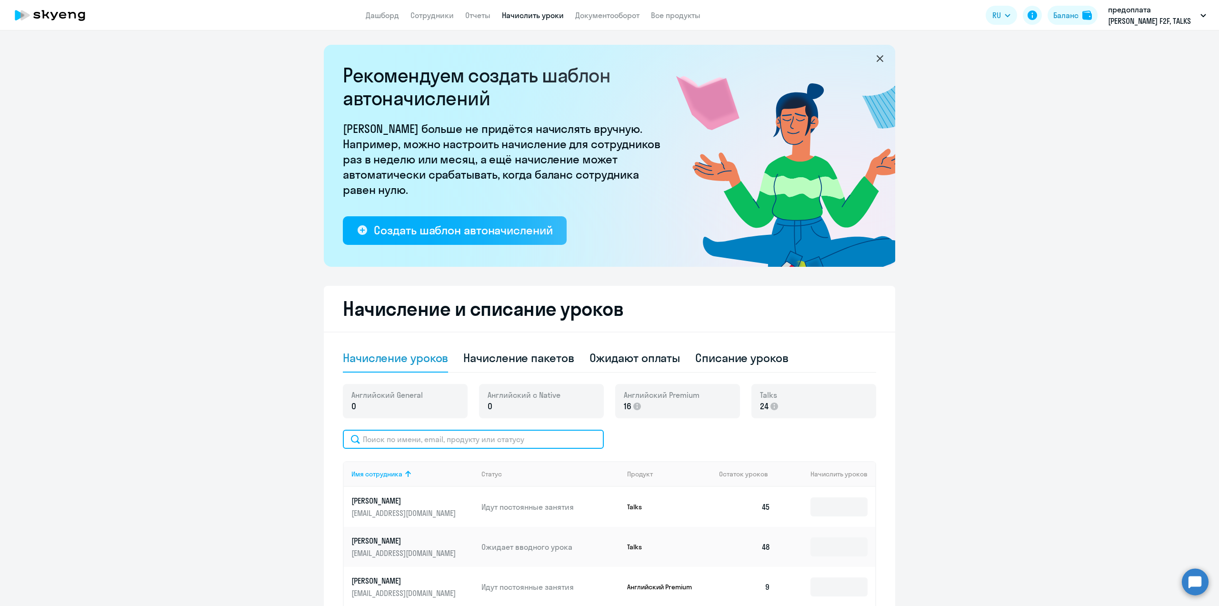
click at [403, 396] on input "text" at bounding box center [473, 439] width 261 height 19
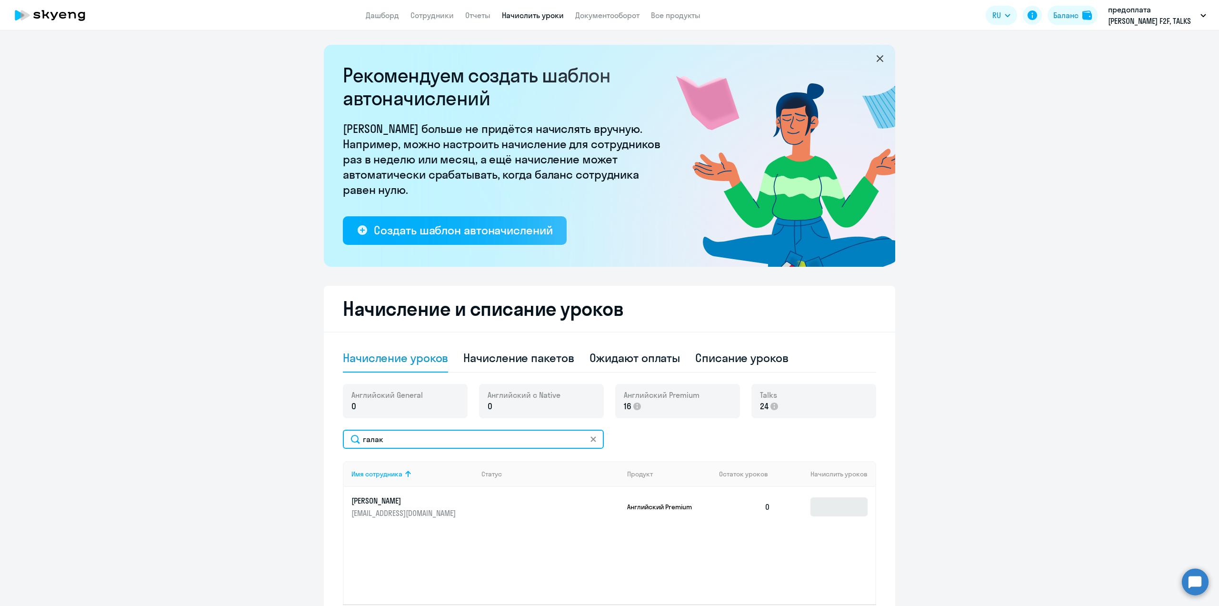
type input "галак"
click at [762, 396] on input at bounding box center [839, 506] width 57 height 19
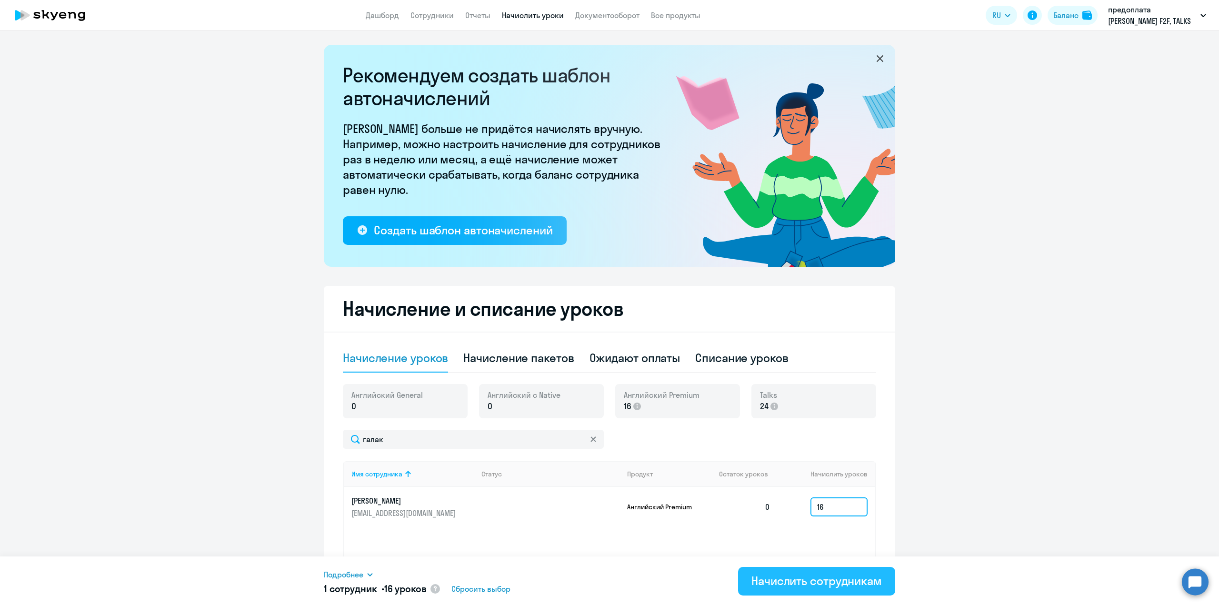
type input "16"
click at [762, 396] on div "Начислить сотрудникам" at bounding box center [817, 580] width 131 height 15
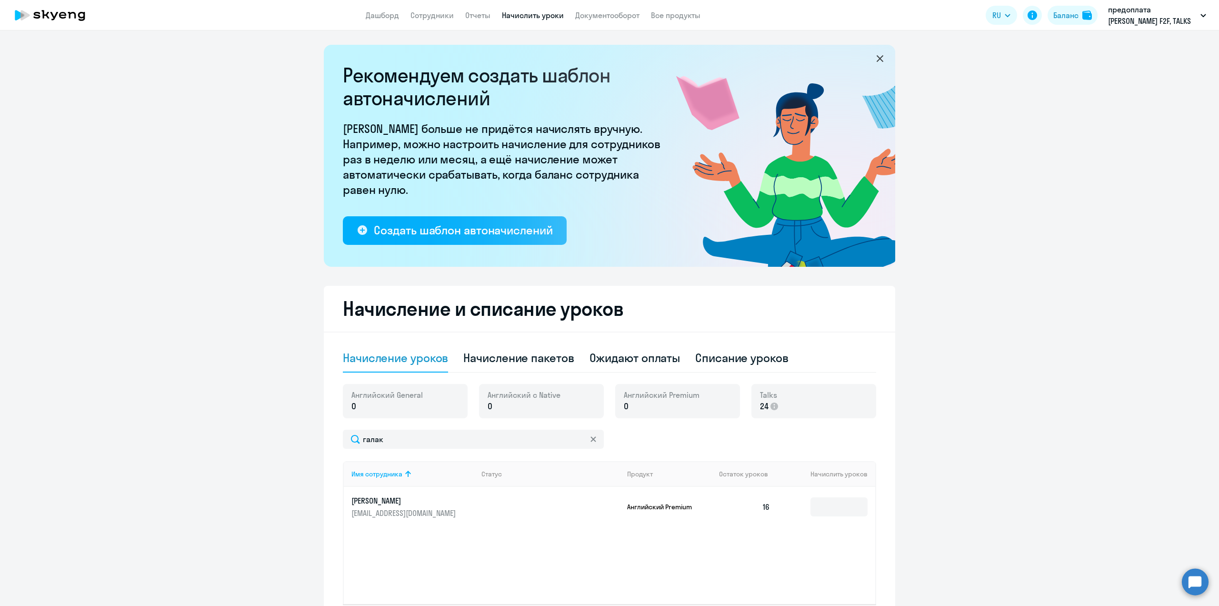
click at [428, 396] on p "[PERSON_NAME]" at bounding box center [405, 500] width 107 height 10
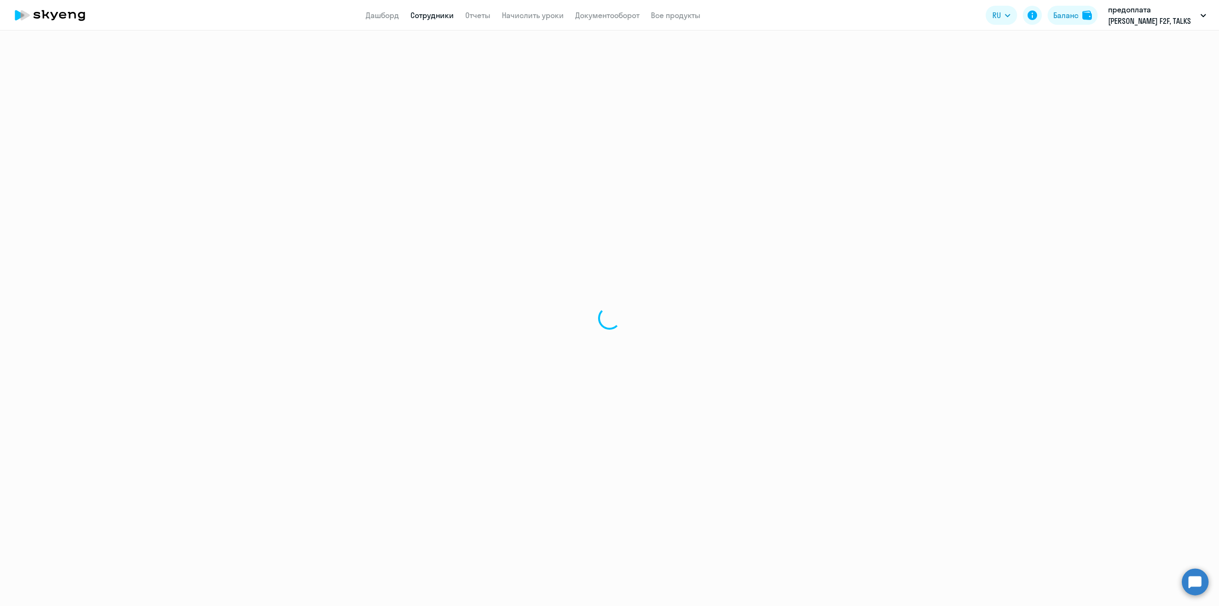
select select "english"
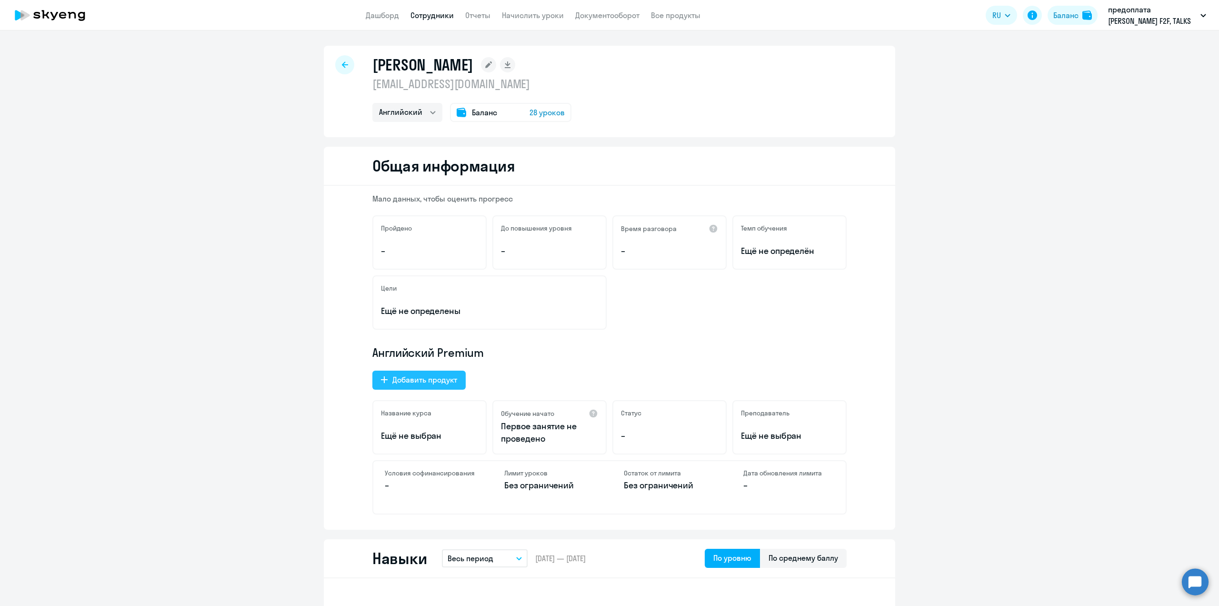
click at [435, 382] on div "Добавить продукт" at bounding box center [425, 379] width 65 height 11
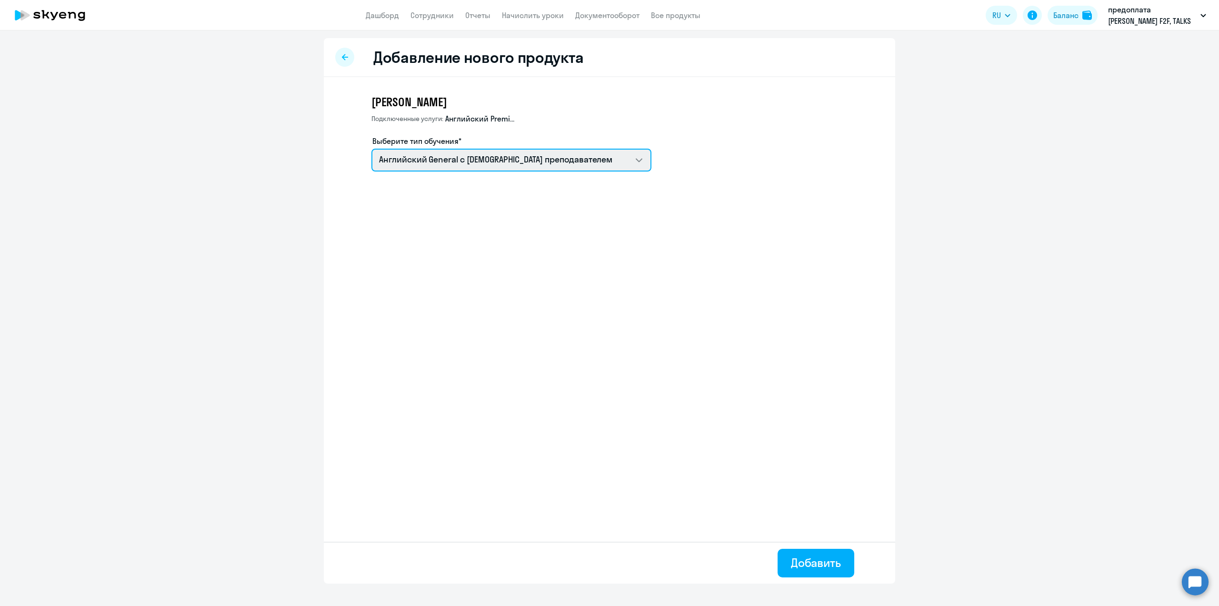
click at [624, 165] on select "Английский General с [DEMOGRAPHIC_DATA] преподавателем Talks 15 минутные разгов…" at bounding box center [512, 160] width 280 height 23
select select "english_adult_not_native_speaker_talks_15min"
click at [372, 149] on select "Английский General с [DEMOGRAPHIC_DATA] преподавателем Talks 15 минутные разгов…" at bounding box center [512, 160] width 280 height 23
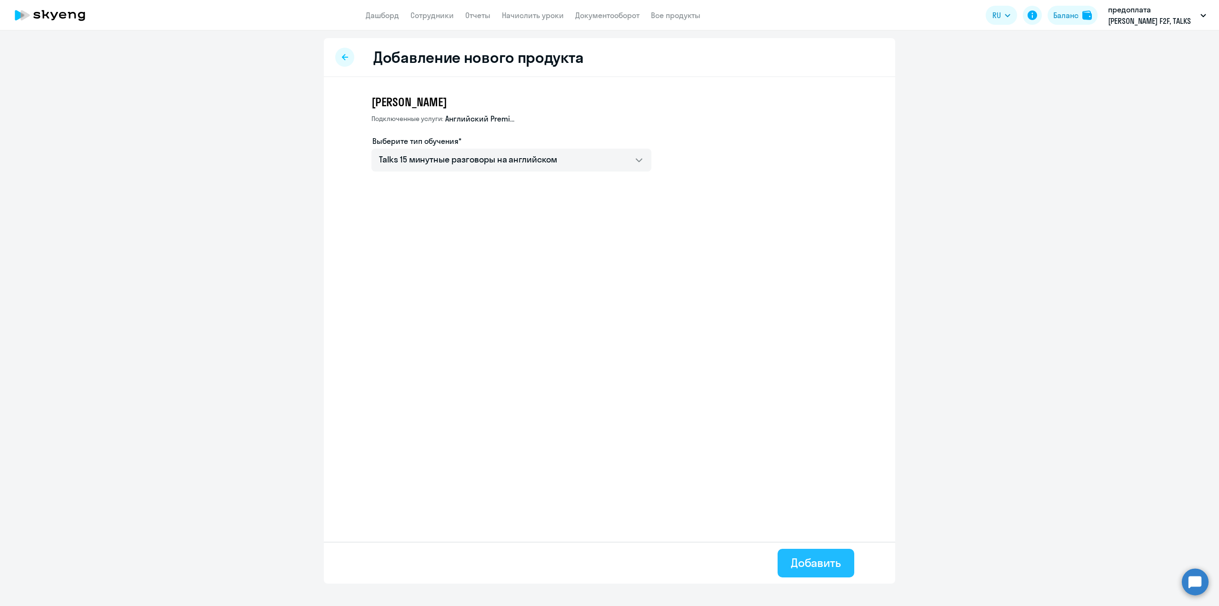
click at [762, 396] on button "Добавить" at bounding box center [816, 563] width 77 height 29
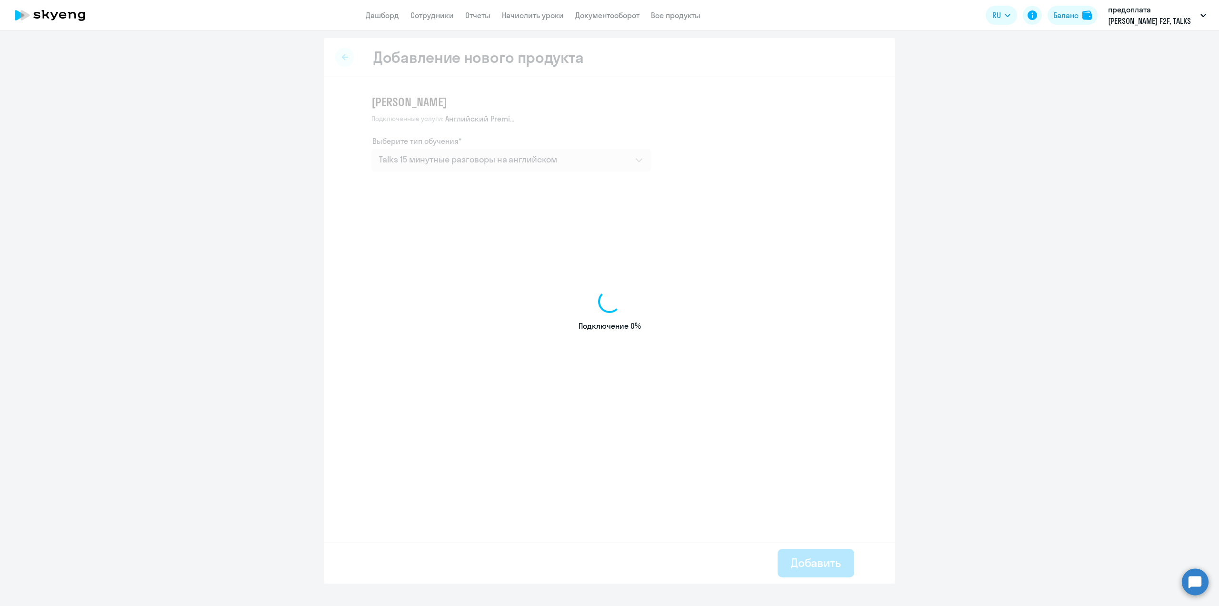
select select "english"
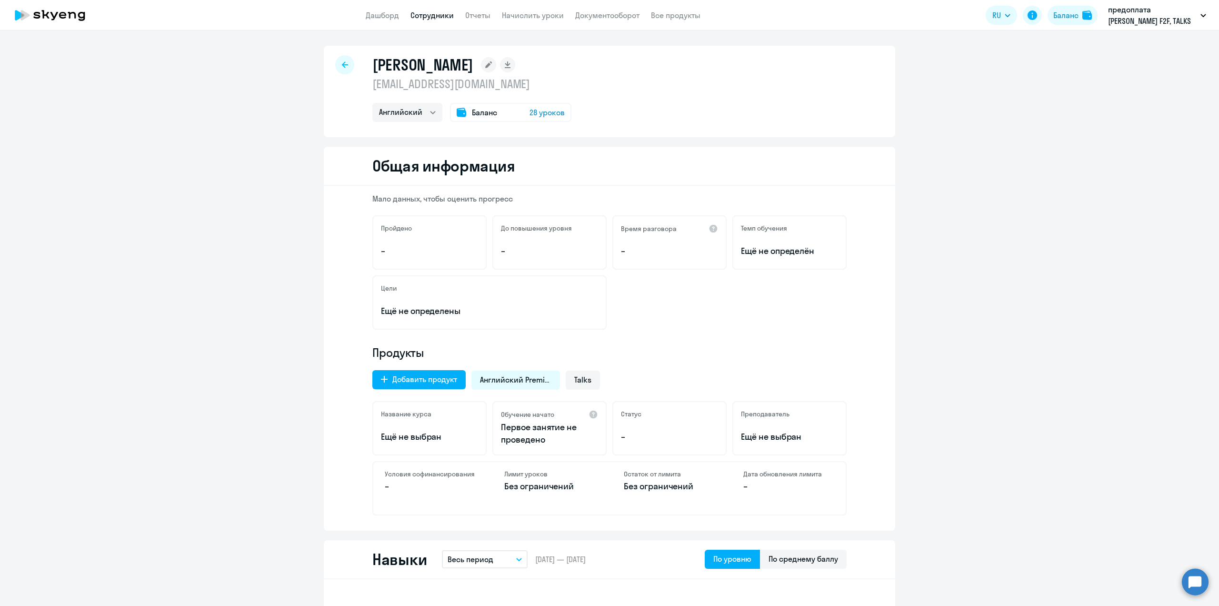
click at [438, 14] on link "Сотрудники" at bounding box center [432, 15] width 43 height 10
select select "30"
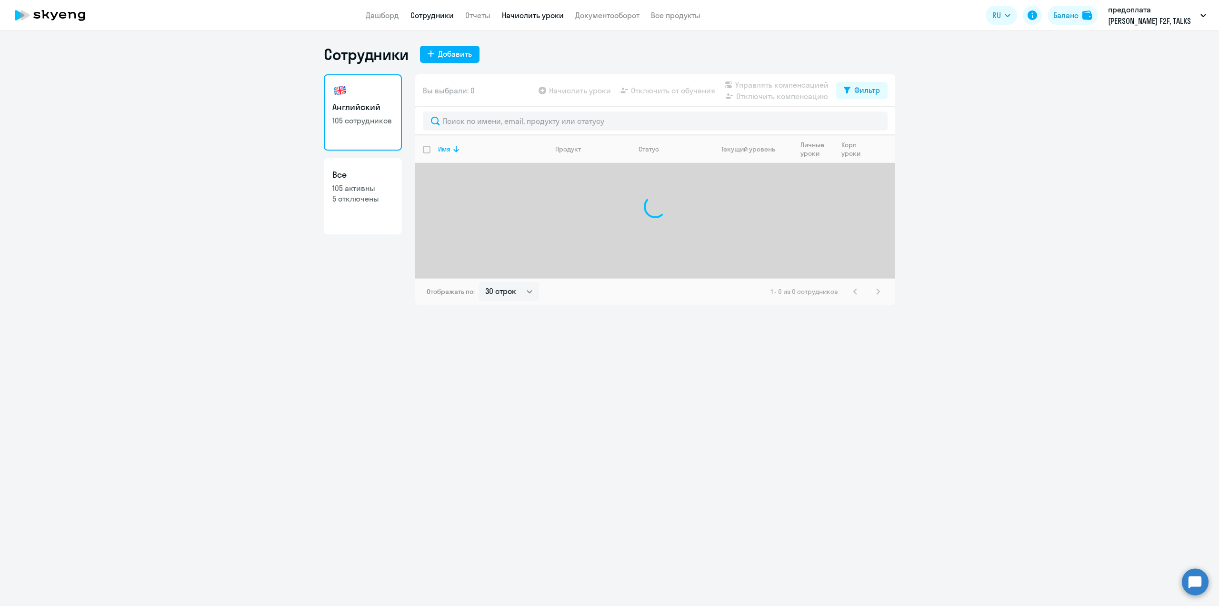
click at [537, 17] on link "Начислить уроки" at bounding box center [533, 15] width 62 height 10
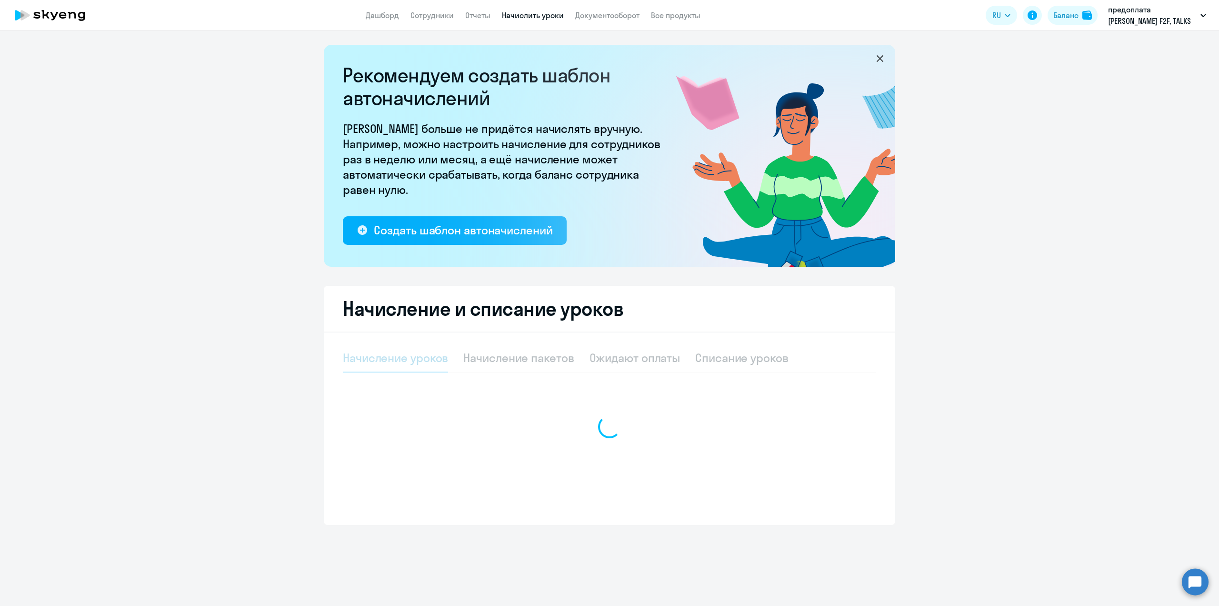
select select "10"
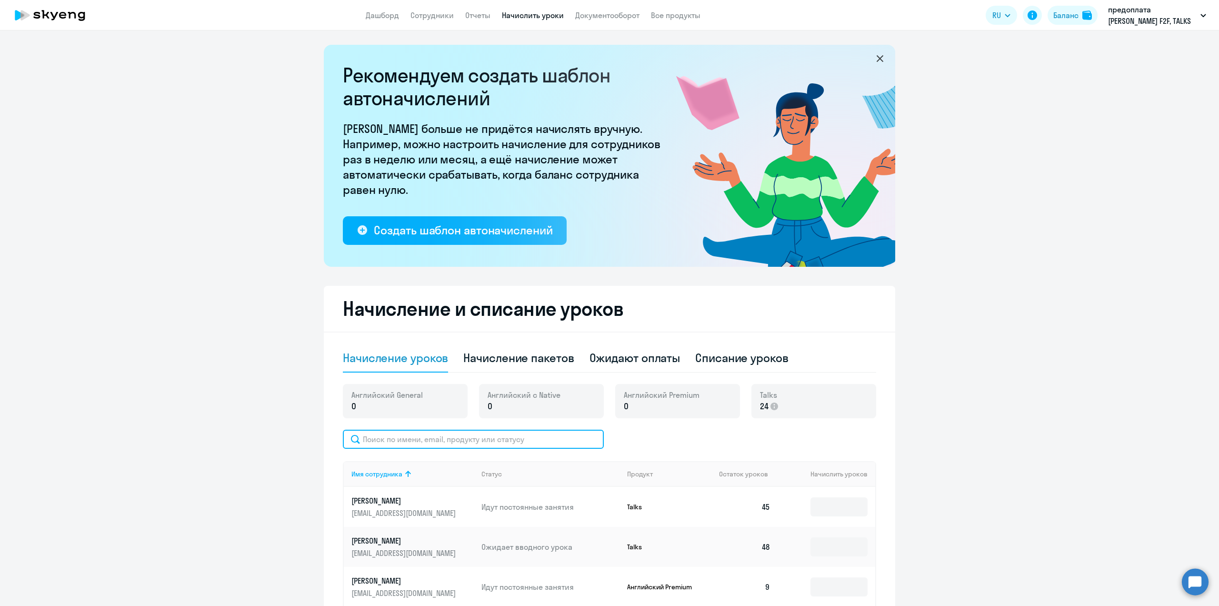
click at [386, 396] on input "text" at bounding box center [473, 439] width 261 height 19
type input "гал"
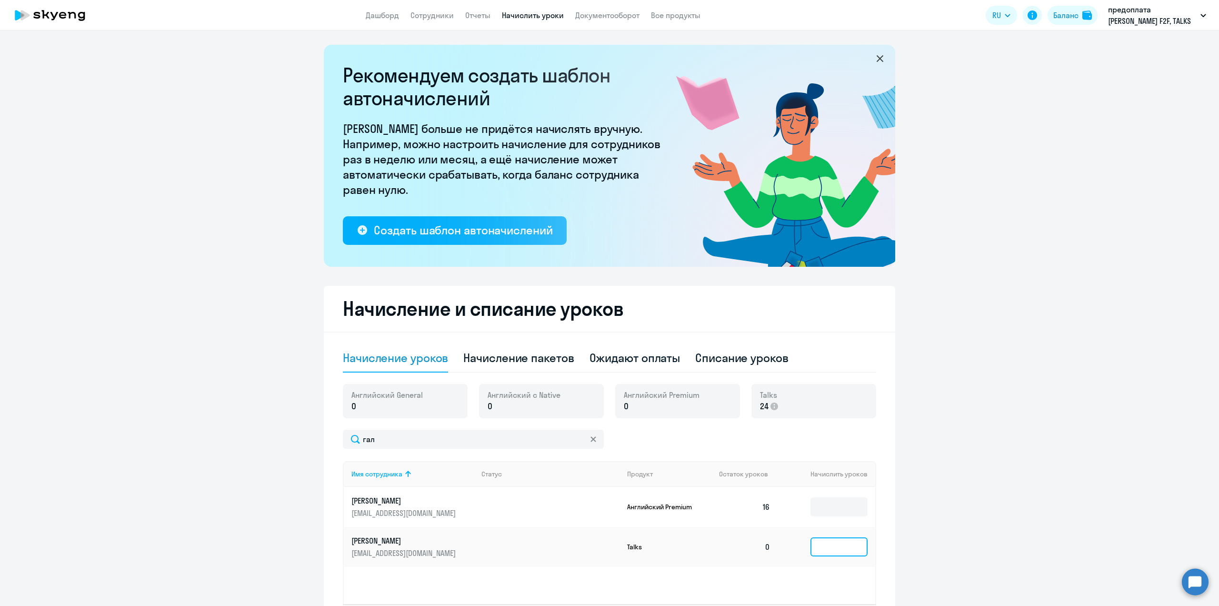
click at [762, 396] on input at bounding box center [839, 546] width 57 height 19
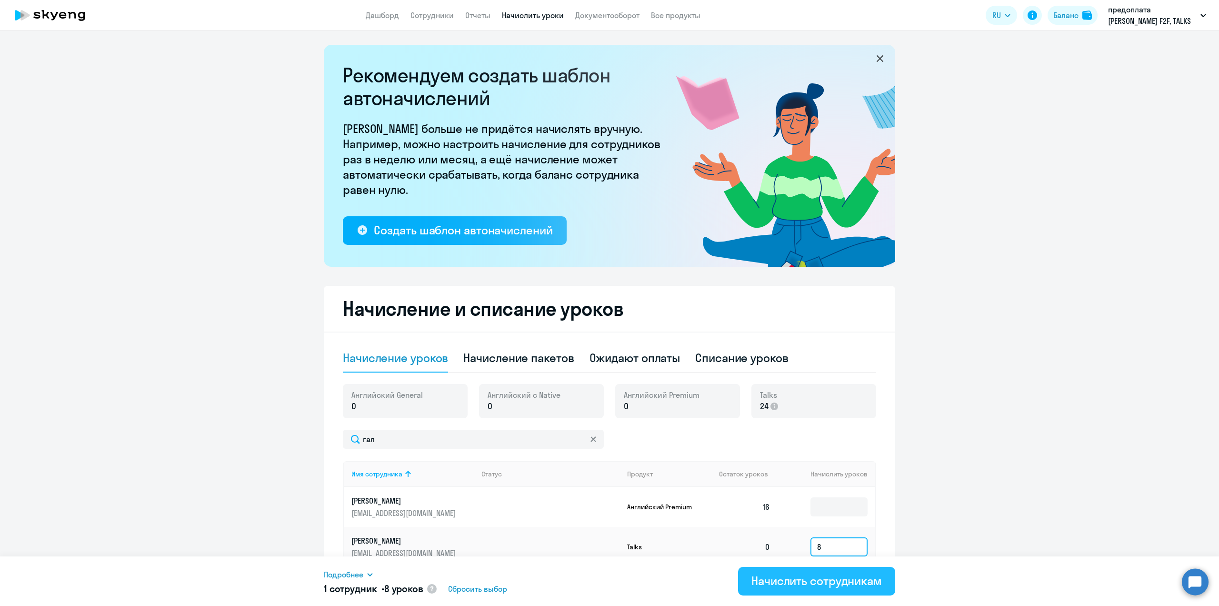
type input "8"
click at [762, 396] on div "Начислить сотрудникам" at bounding box center [817, 580] width 131 height 15
